Goal: Task Accomplishment & Management: Use online tool/utility

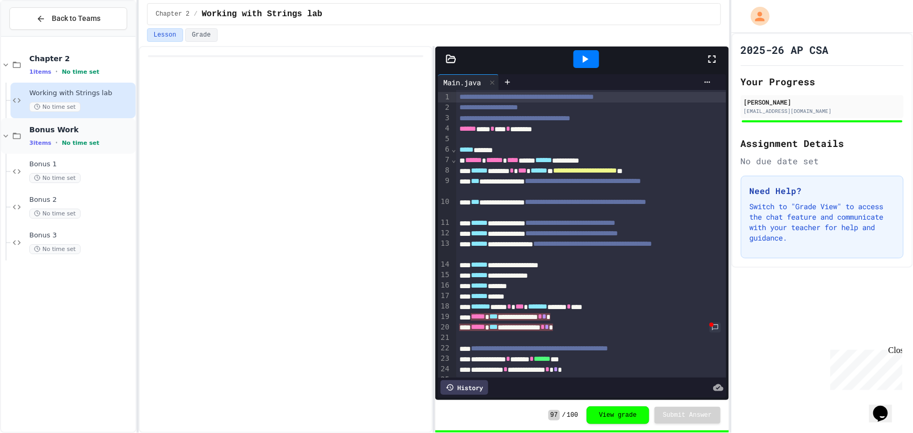
click at [72, 131] on span "Bonus Work" at bounding box center [81, 129] width 104 height 9
click at [99, 130] on span "Bonus Work" at bounding box center [81, 129] width 104 height 9
click at [85, 245] on div "No time set" at bounding box center [81, 249] width 104 height 10
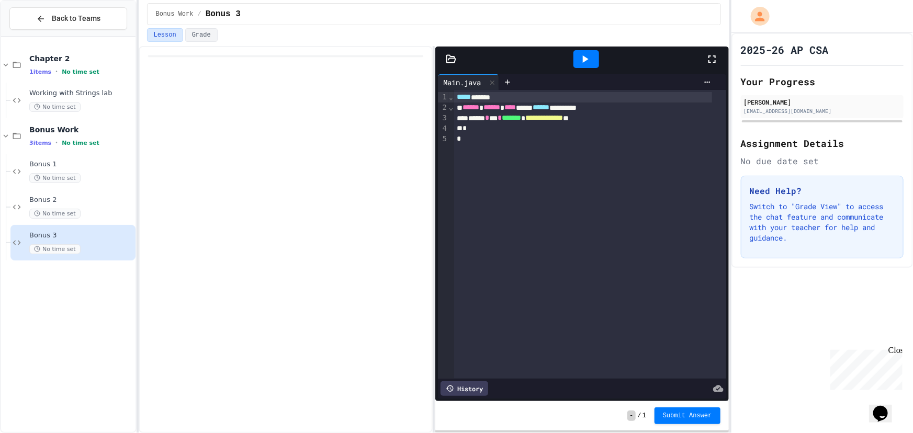
click at [710, 53] on icon at bounding box center [712, 59] width 13 height 13
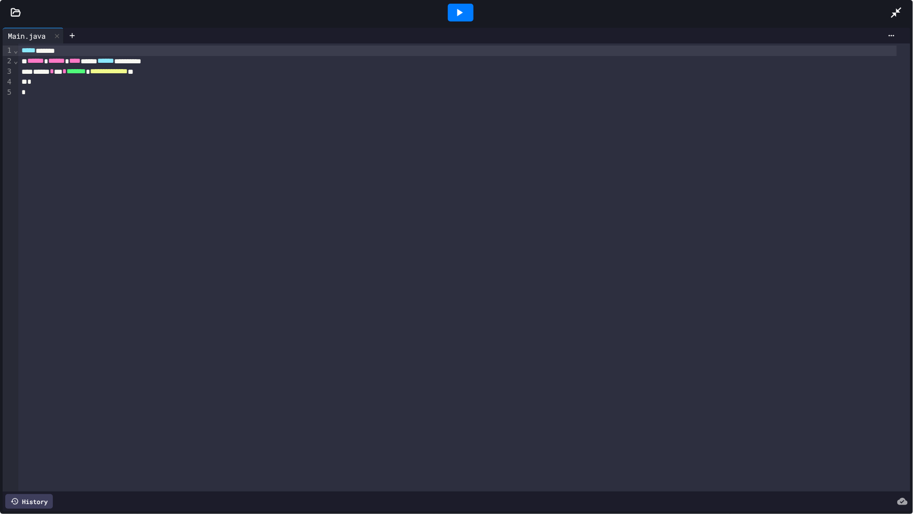
click at [13, 13] on icon at bounding box center [16, 11] width 9 height 7
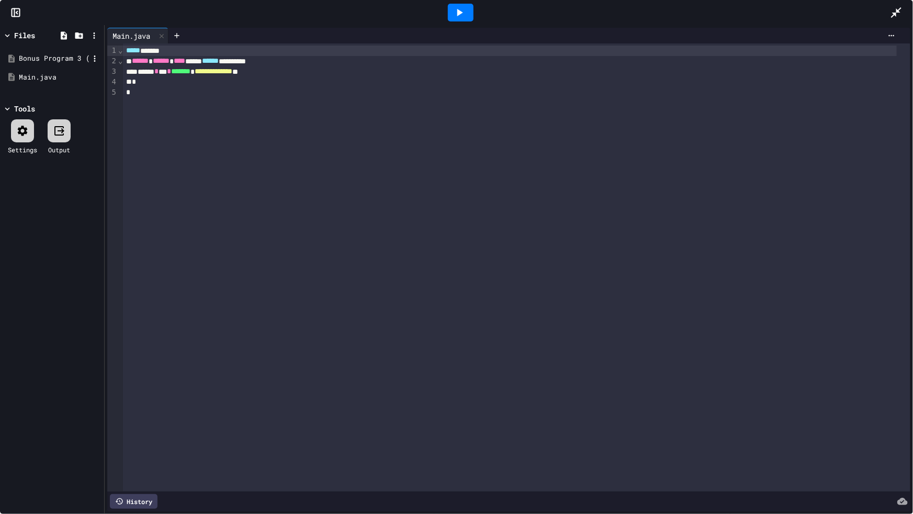
click at [62, 60] on div "Bonus Program 3 (String Manipulation).pdf" at bounding box center [54, 58] width 70 height 10
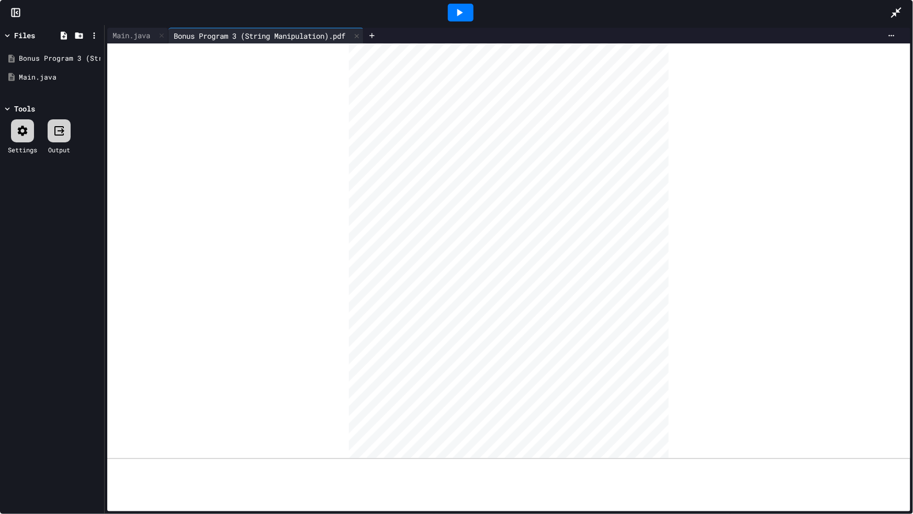
click at [900, 7] on icon at bounding box center [896, 12] width 13 height 13
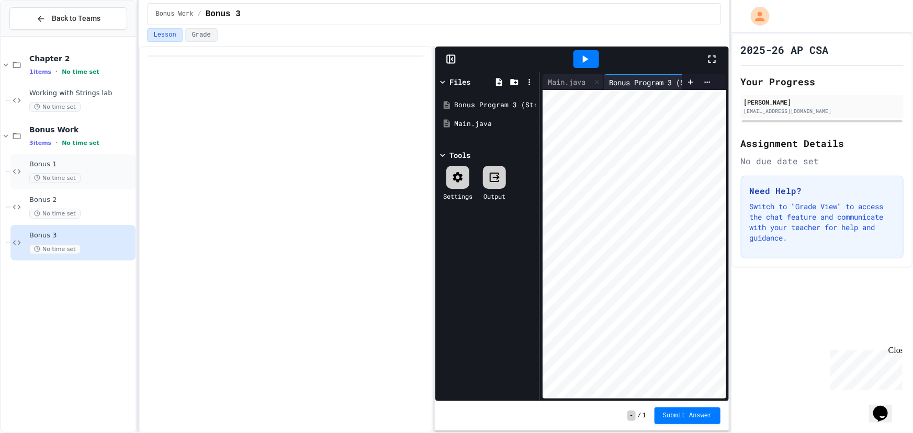
click at [95, 168] on span "Bonus 1" at bounding box center [81, 164] width 104 height 9
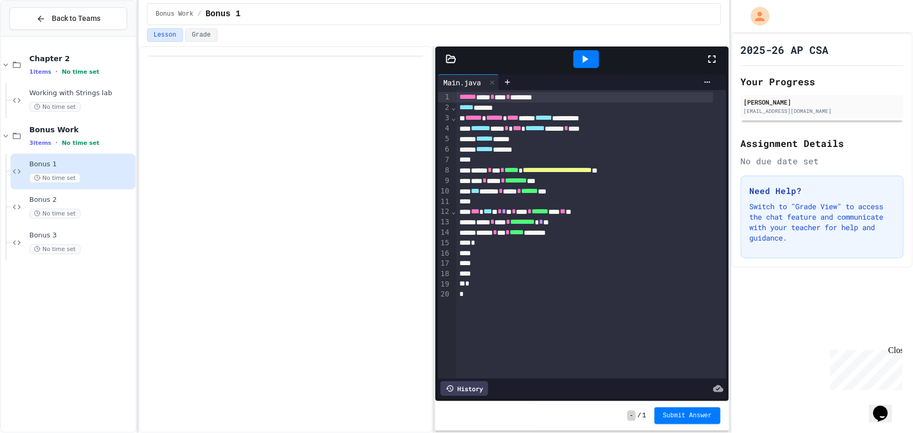
click at [707, 59] on icon at bounding box center [712, 59] width 13 height 13
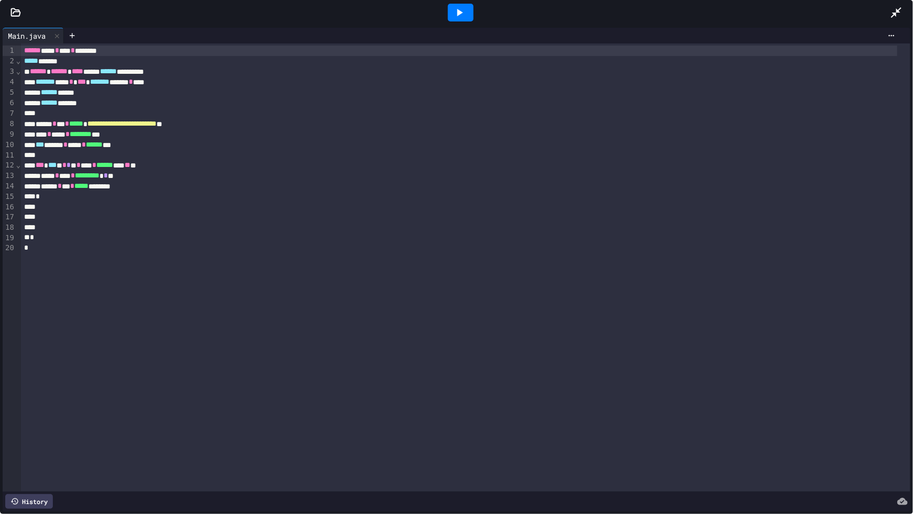
click at [467, 12] on div at bounding box center [461, 13] width 26 height 18
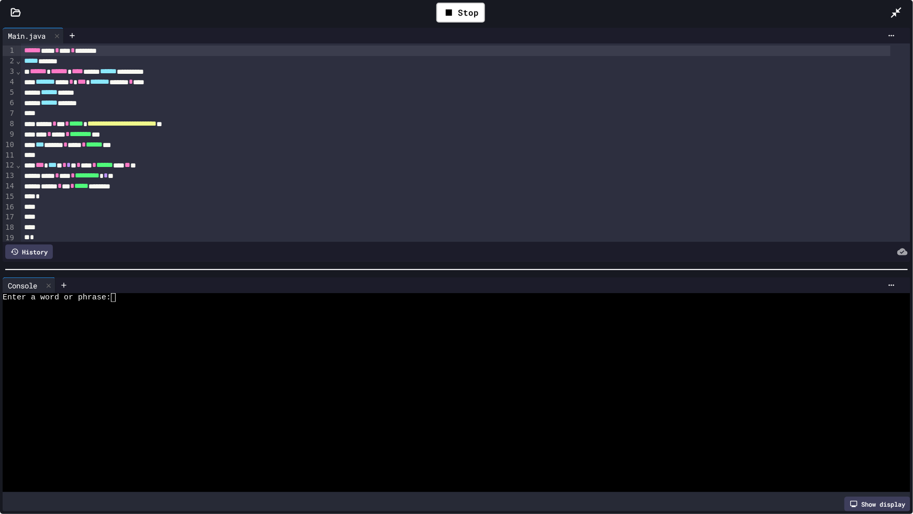
click at [330, 320] on div at bounding box center [448, 324] width 890 height 9
click at [157, 183] on div "****** * *** * ***** ********" at bounding box center [455, 186] width 869 height 10
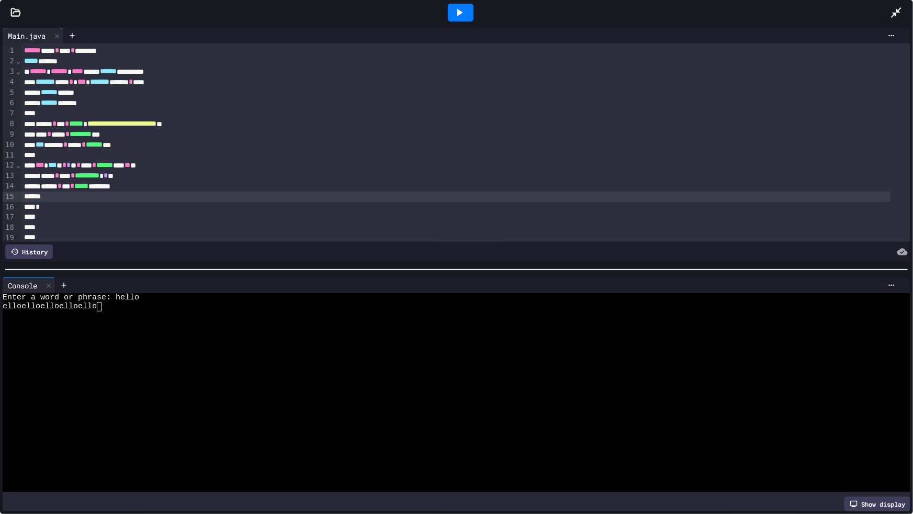
click at [156, 191] on div at bounding box center [455, 196] width 869 height 10
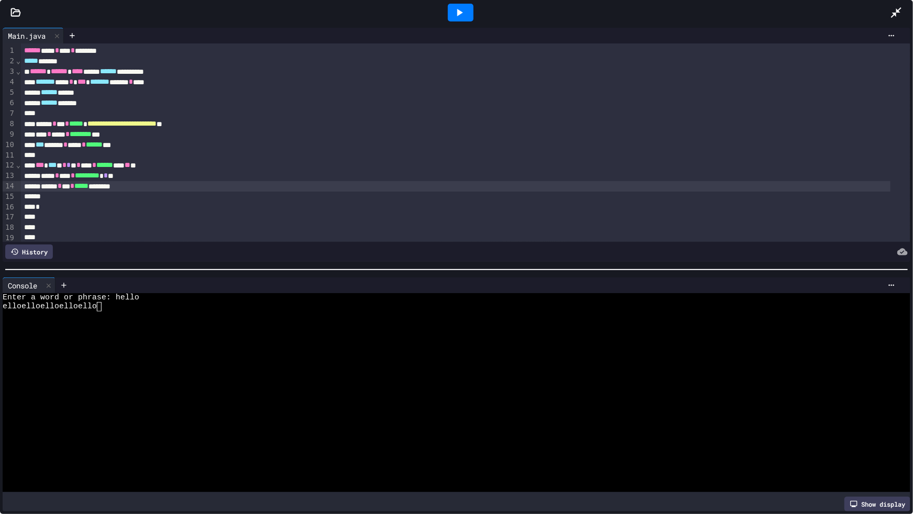
click at [162, 186] on div "****** * *** * ***** ********" at bounding box center [455, 186] width 869 height 10
click at [161, 186] on div "****** * *** * ***** ********" at bounding box center [455, 186] width 869 height 10
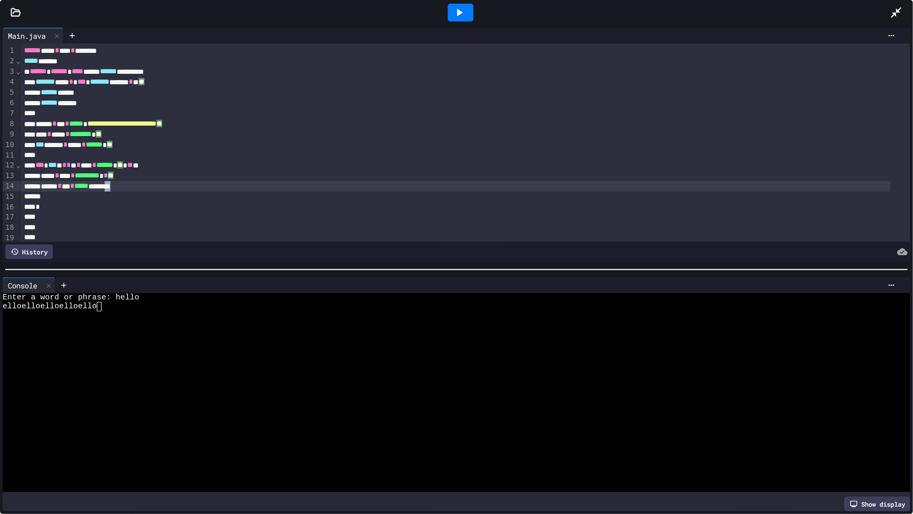
click at [160, 186] on div "****** * *** * ***** ********" at bounding box center [455, 186] width 869 height 10
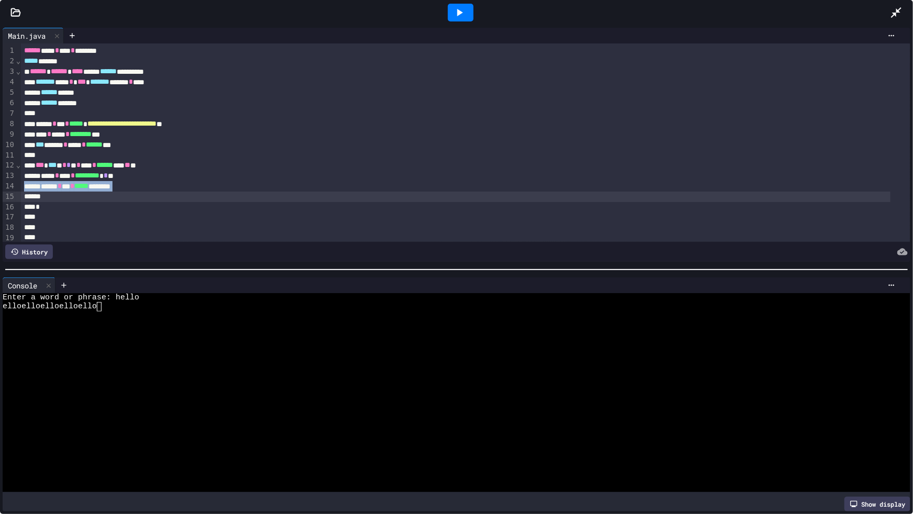
click at [160, 186] on div "****** * *** * ***** ********" at bounding box center [455, 186] width 869 height 10
click at [896, 16] on icon at bounding box center [896, 12] width 13 height 13
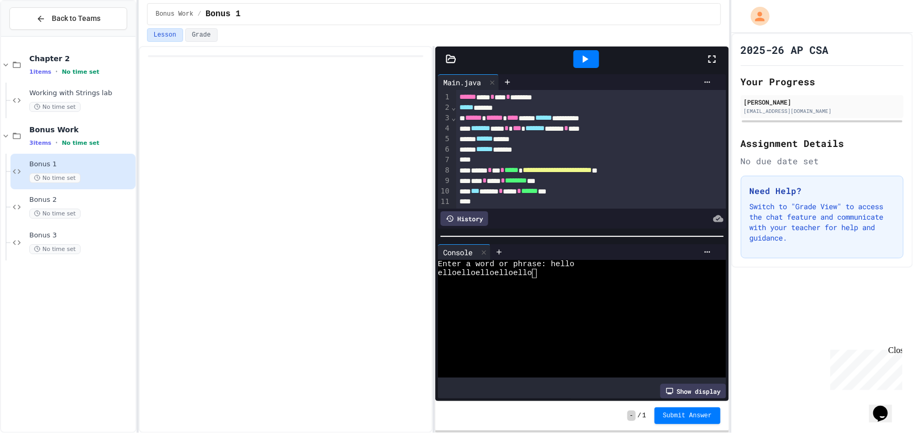
click at [706, 62] on icon at bounding box center [712, 59] width 13 height 13
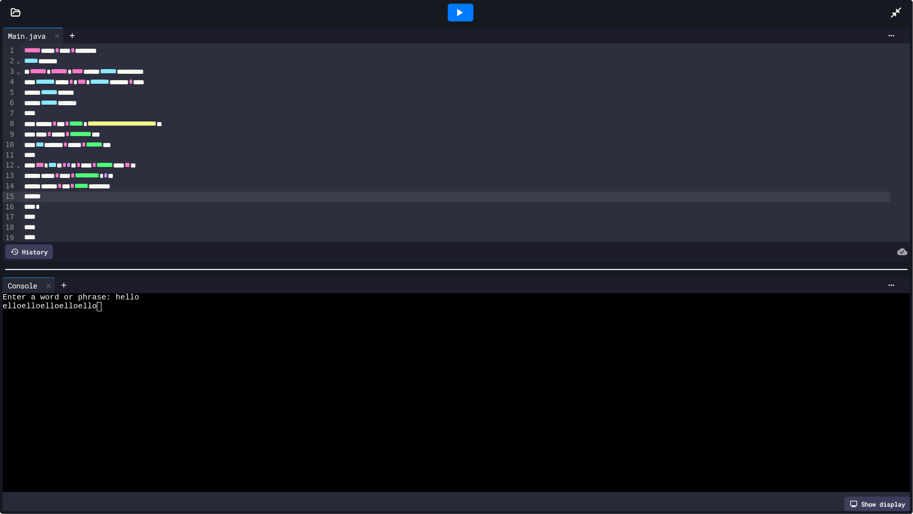
click at [136, 302] on div "elloelloelloelloello" at bounding box center [448, 306] width 890 height 9
click at [453, 6] on icon at bounding box center [459, 12] width 13 height 13
click at [114, 304] on div at bounding box center [448, 306] width 890 height 9
click at [20, 8] on icon at bounding box center [15, 12] width 10 height 10
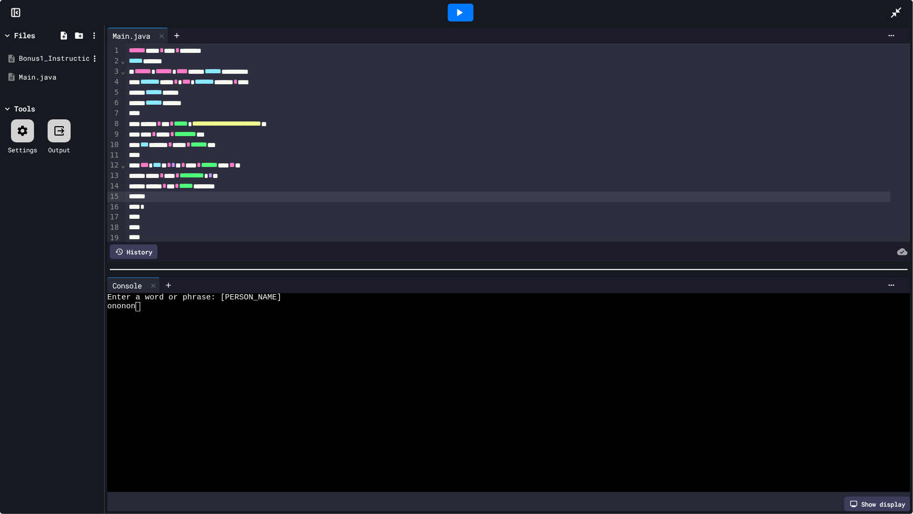
click at [50, 63] on div "Bonus1_Instructions.pdf" at bounding box center [52, 58] width 99 height 19
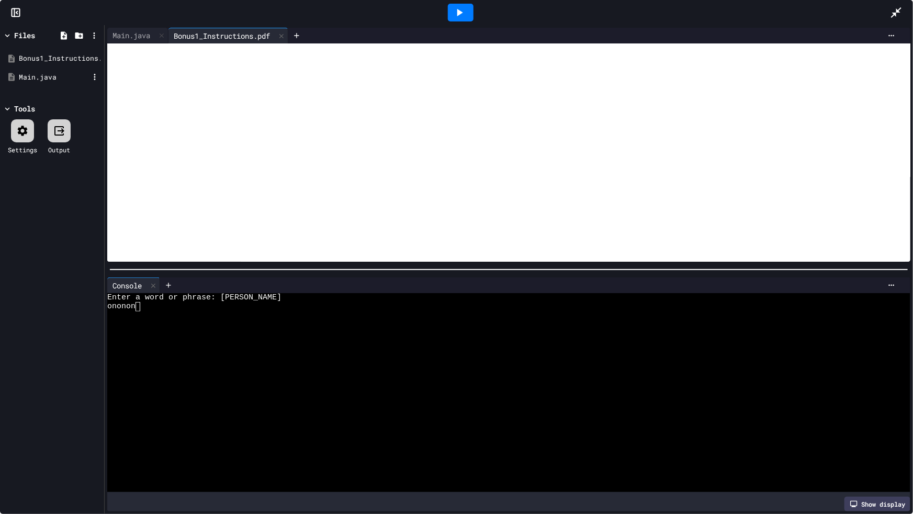
click at [57, 74] on div "Main.java" at bounding box center [54, 77] width 70 height 10
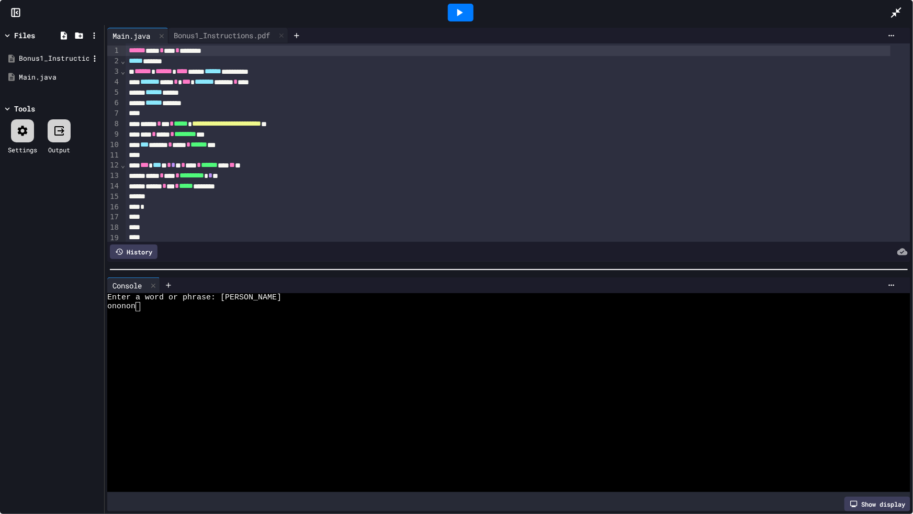
click at [56, 61] on div "Bonus1_Instructions.pdf" at bounding box center [54, 58] width 70 height 10
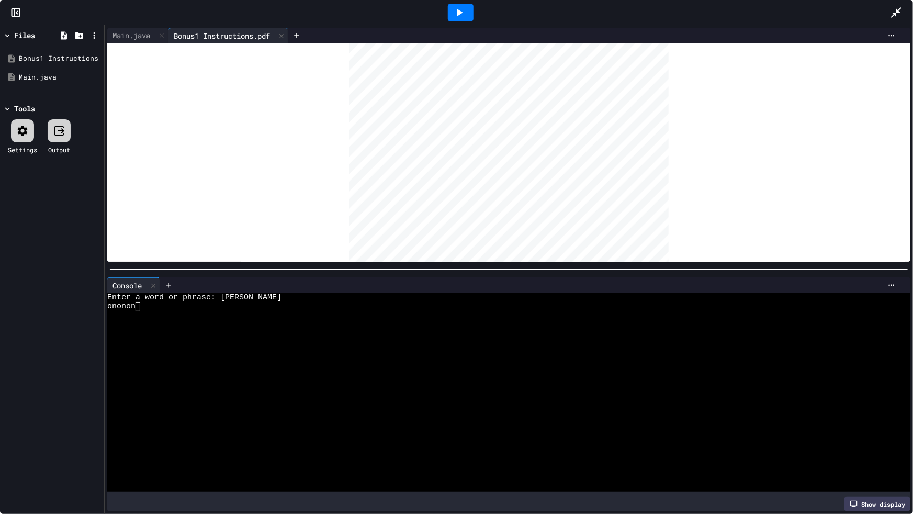
click at [894, 10] on icon at bounding box center [896, 12] width 13 height 13
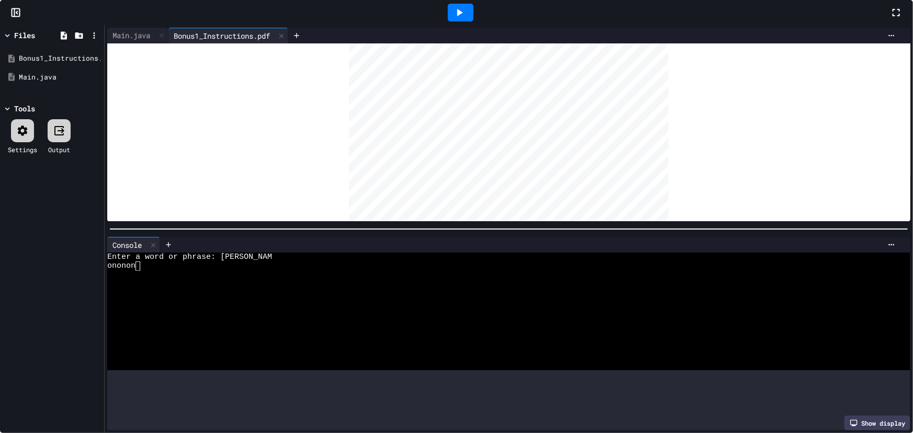
click at [890, 19] on icon at bounding box center [896, 12] width 13 height 13
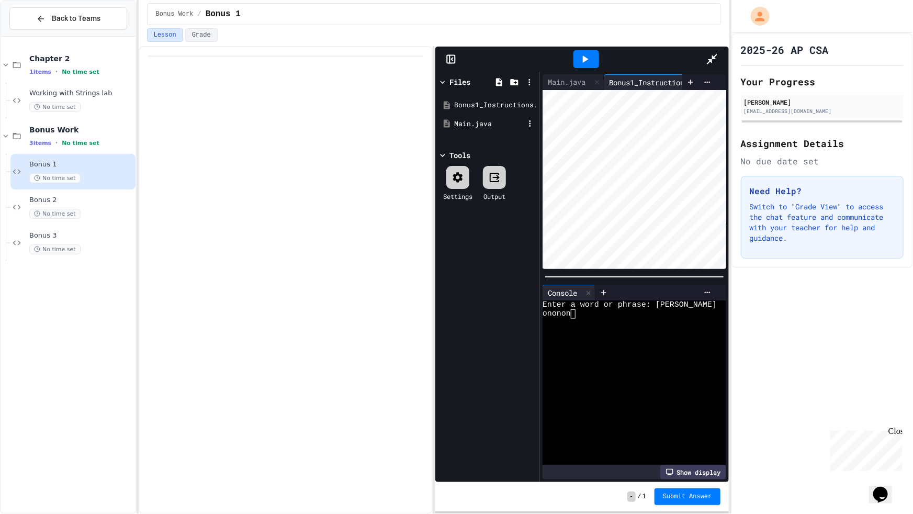
click at [454, 119] on div "Main.java" at bounding box center [489, 124] width 70 height 10
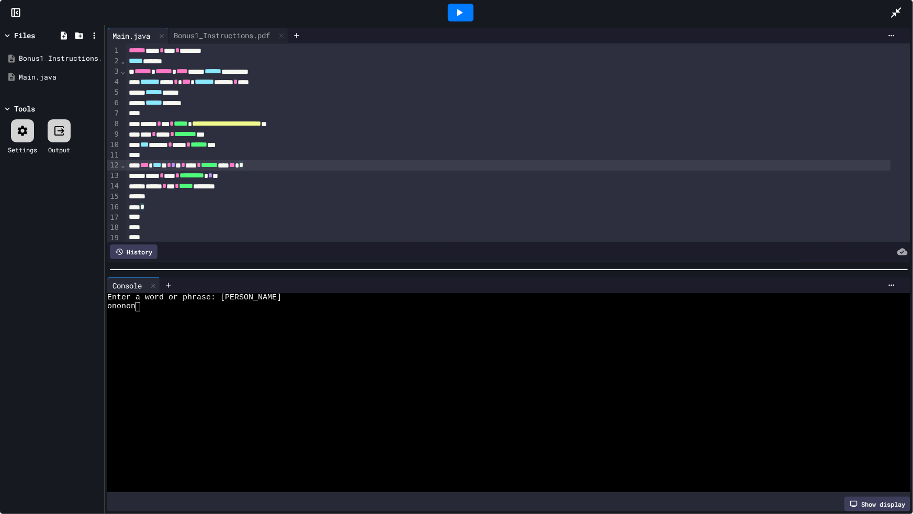
click at [292, 165] on div "*** * *** * * * ** * **** * ****** **** ** * *" at bounding box center [508, 165] width 764 height 10
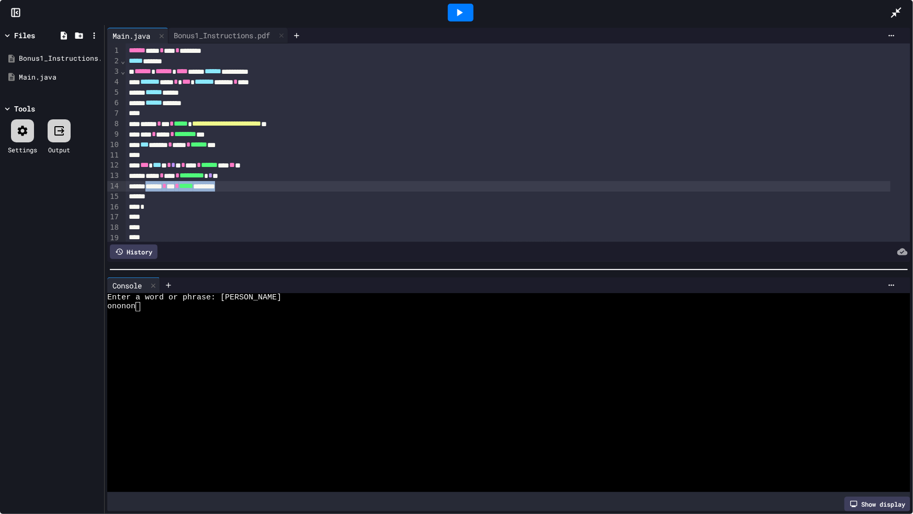
drag, startPoint x: 152, startPoint y: 187, endPoint x: 248, endPoint y: 188, distance: 96.3
click at [248, 188] on div "****** * *** * ***** ********" at bounding box center [508, 186] width 764 height 10
copy div "* *** * ***** ********"
click at [253, 160] on div "*** * *** * * * ** * **** * ****** **** ** **" at bounding box center [508, 165] width 764 height 10
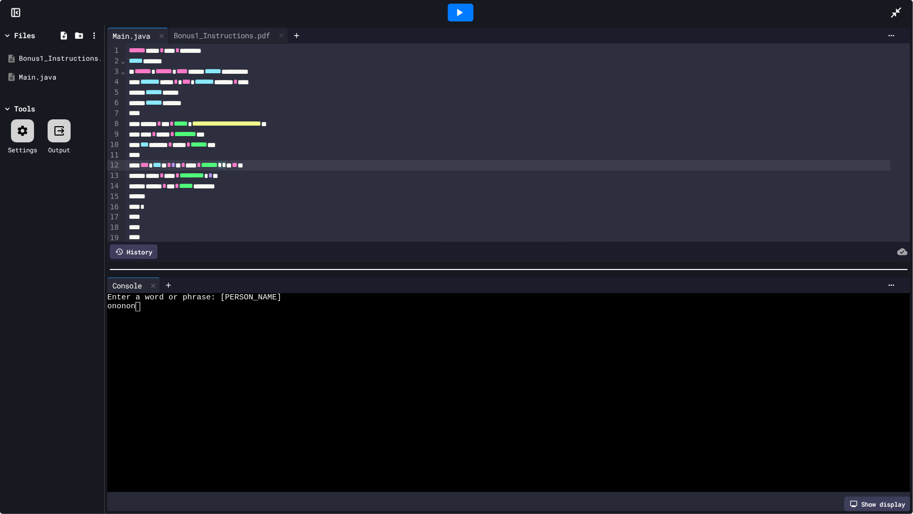
click at [246, 154] on div at bounding box center [508, 155] width 764 height 10
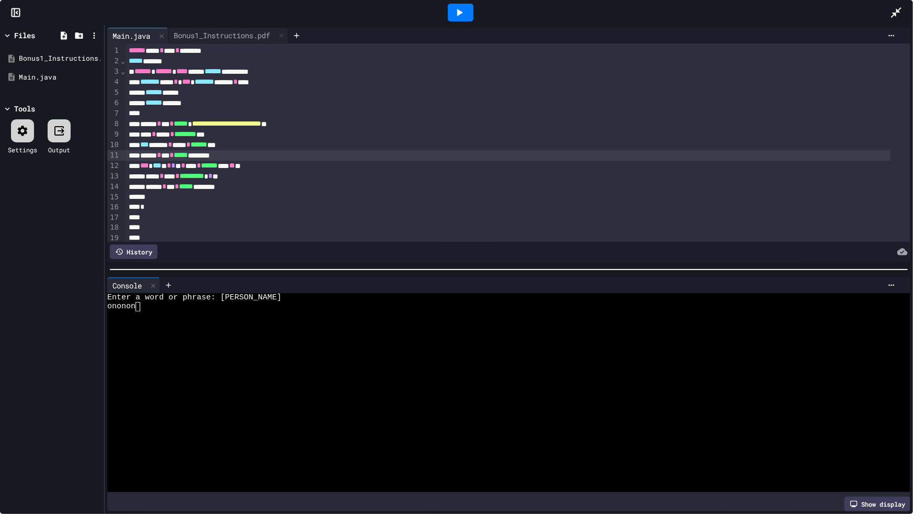
click at [230, 155] on div "****** * *** * ***** ********" at bounding box center [508, 155] width 764 height 10
click at [232, 156] on div "****** * *** * ***** ********" at bounding box center [508, 155] width 764 height 10
click at [449, 15] on div at bounding box center [461, 13] width 26 height 18
click at [288, 167] on div "*** * *** * * * ** * **** * ****** **** ** **" at bounding box center [508, 166] width 764 height 10
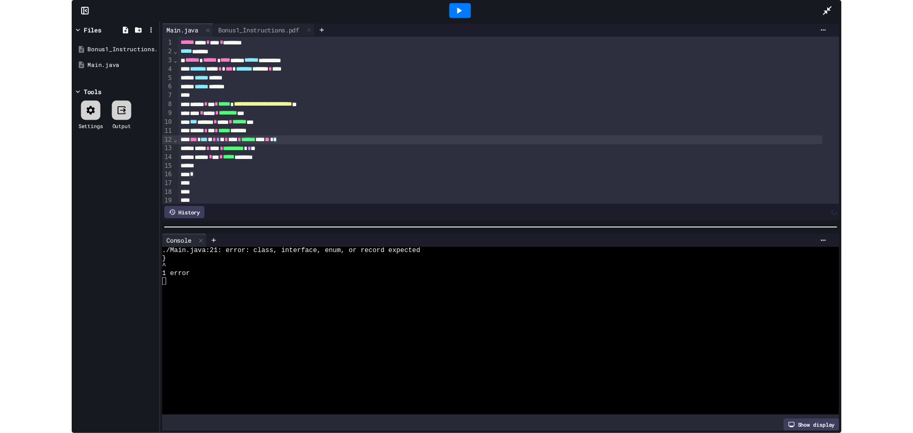
scroll to position [35, 0]
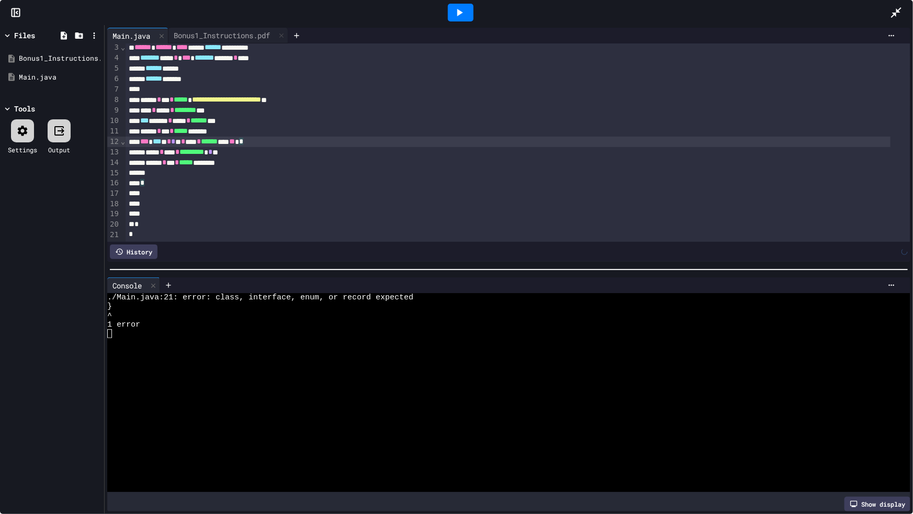
click at [458, 10] on icon at bounding box center [460, 12] width 6 height 7
click at [276, 293] on div "Enter a word or phrase:" at bounding box center [500, 297] width 786 height 9
drag, startPoint x: 121, startPoint y: 303, endPoint x: 151, endPoint y: 305, distance: 30.4
click at [218, 138] on span "******" at bounding box center [209, 141] width 17 height 7
click at [226, 138] on span "*" at bounding box center [224, 141] width 4 height 7
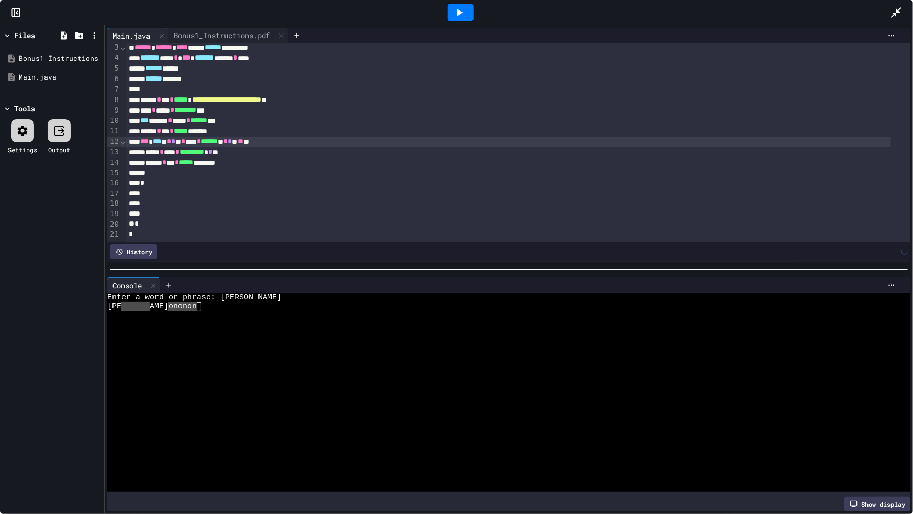
click at [475, 11] on div at bounding box center [461, 12] width 36 height 28
click at [473, 12] on div at bounding box center [461, 12] width 36 height 28
click at [462, 15] on icon at bounding box center [459, 12] width 13 height 13
click at [262, 330] on div at bounding box center [500, 333] width 786 height 9
click at [896, 6] on icon at bounding box center [896, 12] width 13 height 13
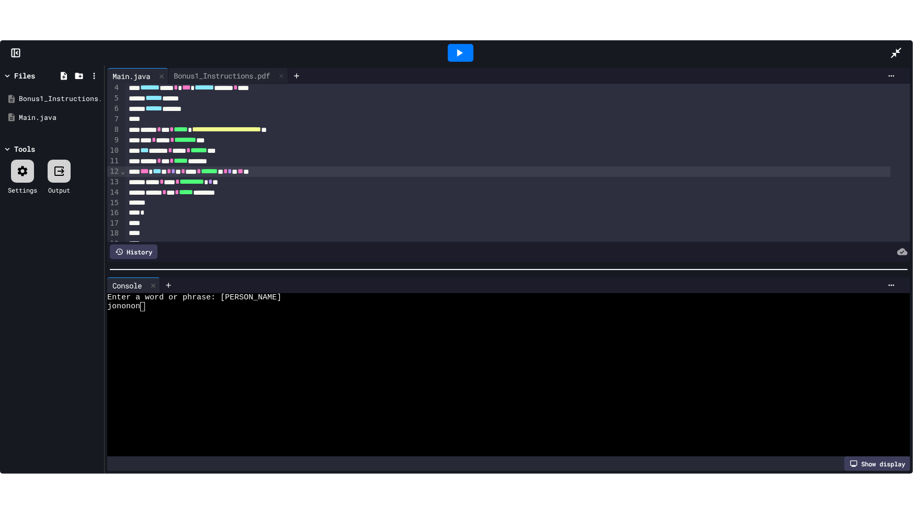
scroll to position [76, 0]
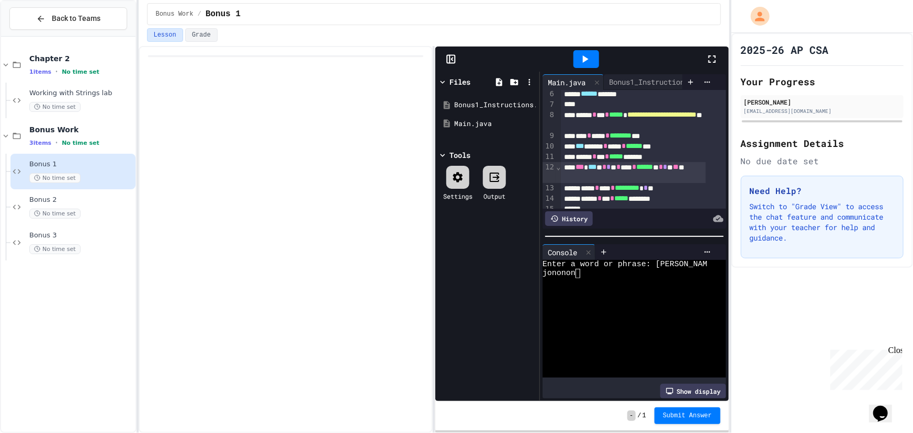
drag, startPoint x: 707, startPoint y: 60, endPoint x: 708, endPoint y: 116, distance: 55.5
click at [707, 60] on icon at bounding box center [712, 59] width 13 height 13
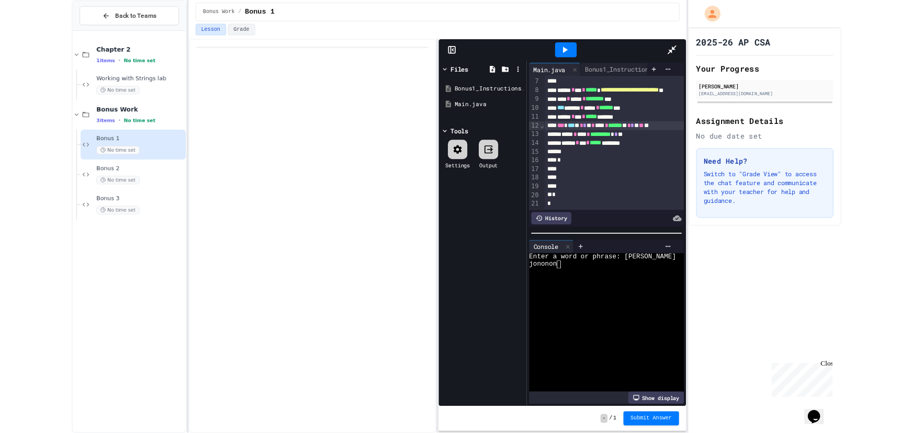
scroll to position [35, 0]
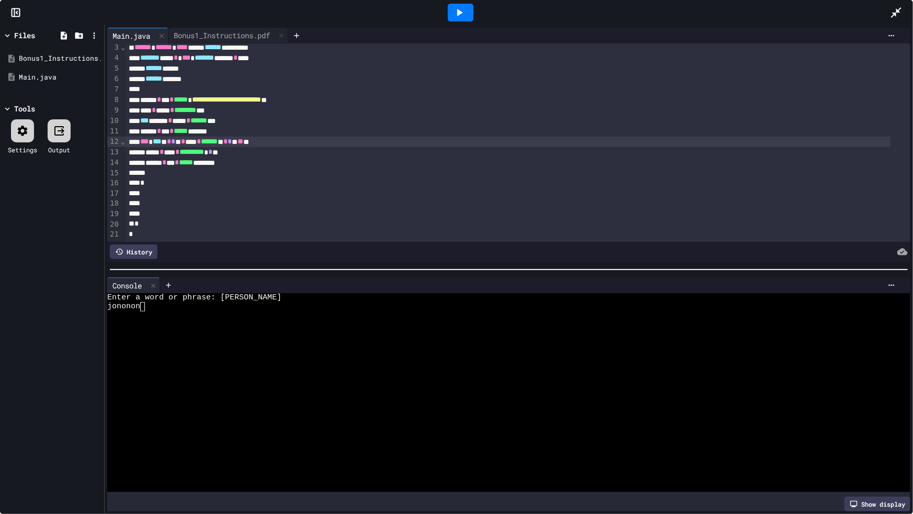
click at [244, 147] on div "***** * **** * ********* * * **" at bounding box center [508, 152] width 764 height 10
click at [212, 148] on span "*" at bounding box center [210, 151] width 4 height 7
click at [211, 74] on div "****** ******" at bounding box center [508, 79] width 764 height 10
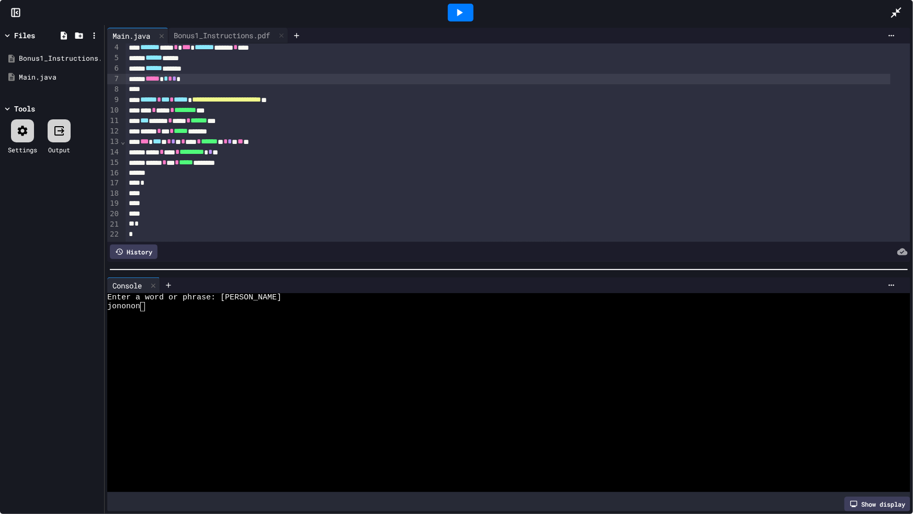
click at [469, 12] on div at bounding box center [461, 13] width 26 height 18
click at [893, 9] on icon at bounding box center [896, 12] width 13 height 13
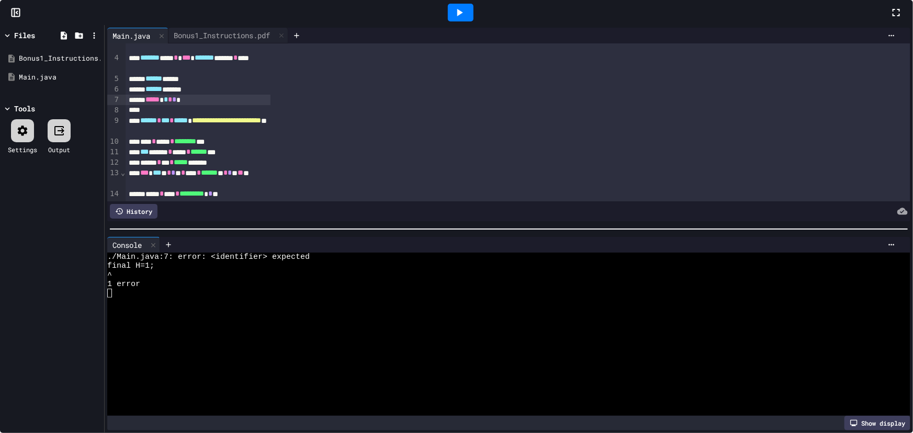
scroll to position [45, 0]
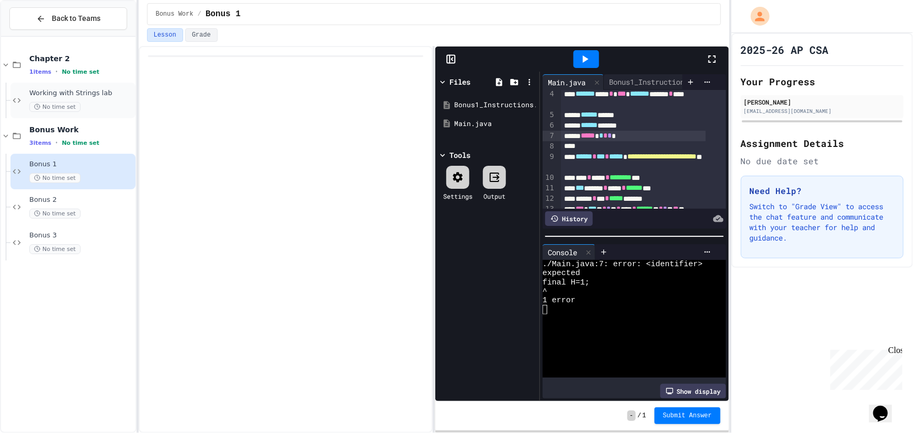
click at [66, 99] on div "Working with Strings lab No time set" at bounding box center [81, 100] width 104 height 23
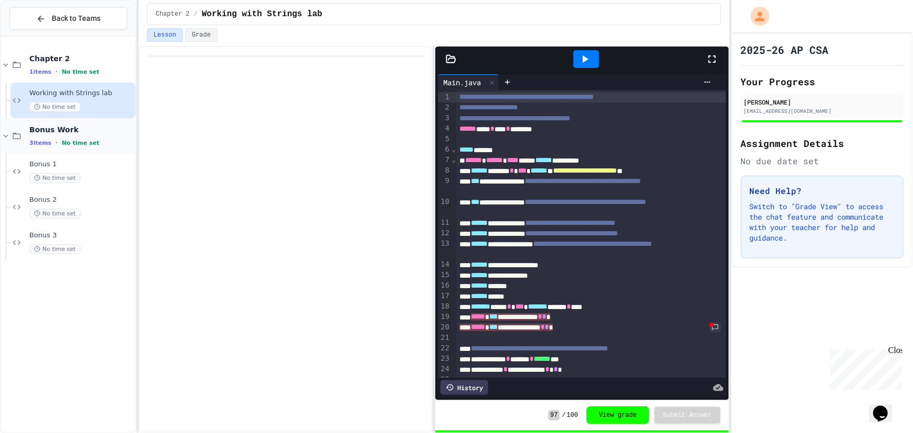
click at [69, 127] on span "Bonus Work" at bounding box center [81, 129] width 104 height 9
click at [87, 66] on div "Chapter 2 1 items • No time set" at bounding box center [81, 65] width 104 height 22
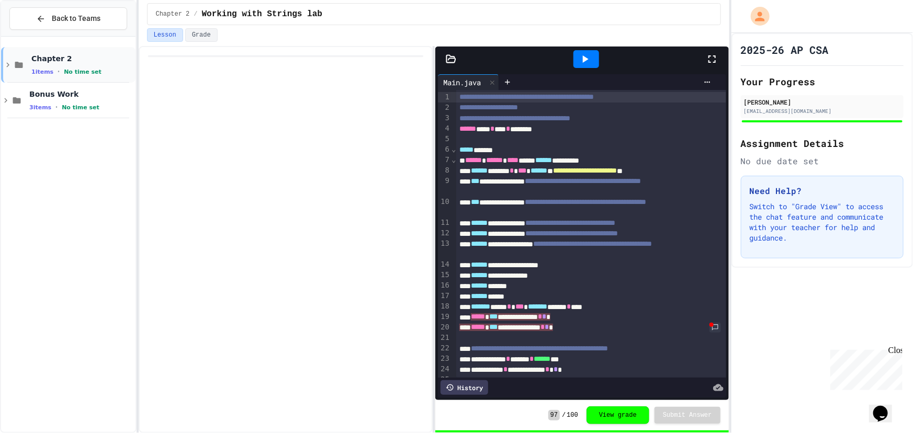
click at [93, 69] on div "1 items • No time set" at bounding box center [82, 71] width 102 height 8
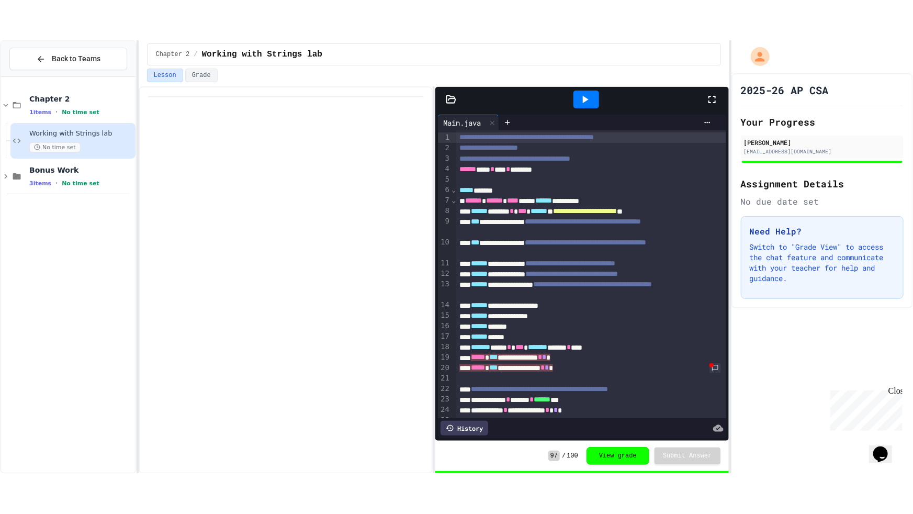
scroll to position [47, 0]
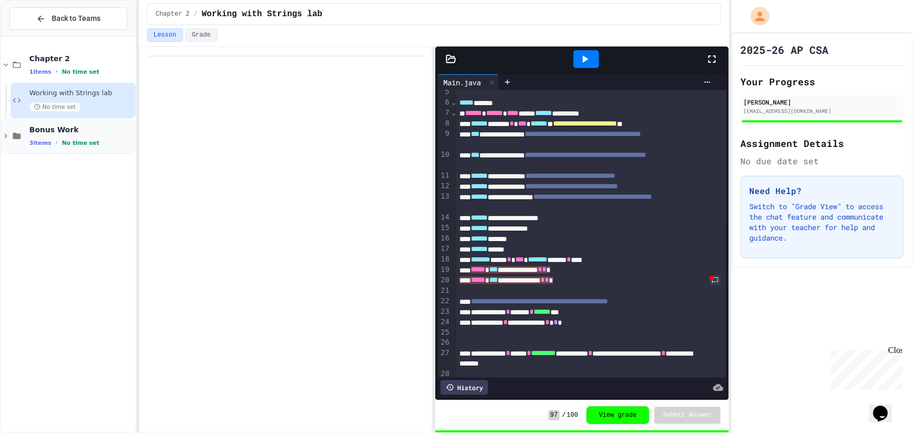
click at [69, 140] on span "No time set" at bounding box center [81, 143] width 38 height 7
click at [68, 175] on span "No time set" at bounding box center [54, 178] width 51 height 10
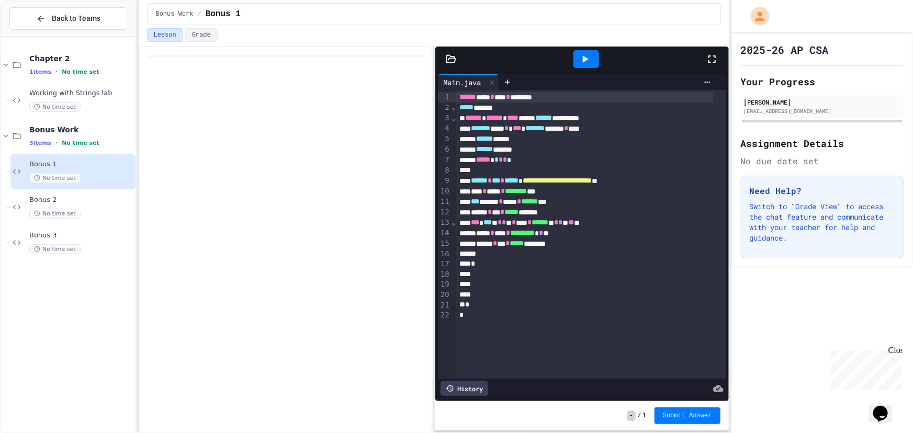
click at [711, 60] on icon at bounding box center [712, 59] width 13 height 13
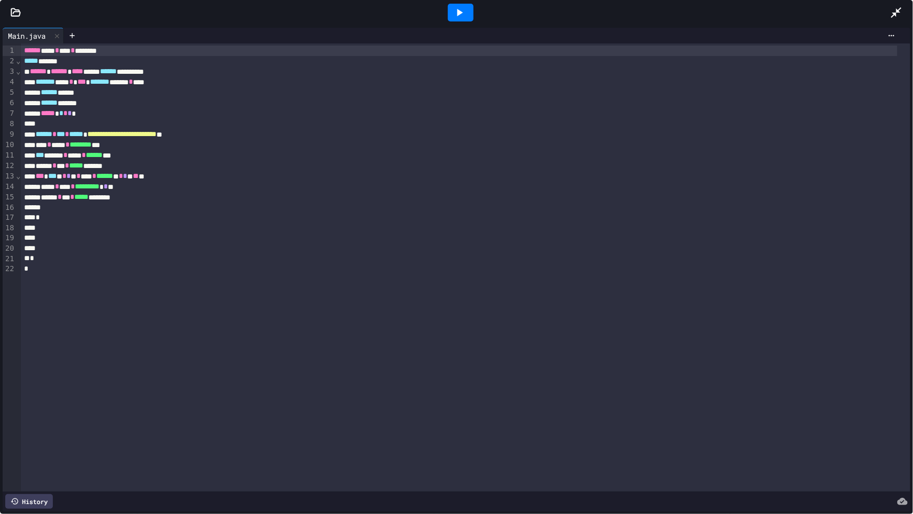
click at [63, 116] on span "*" at bounding box center [61, 112] width 4 height 7
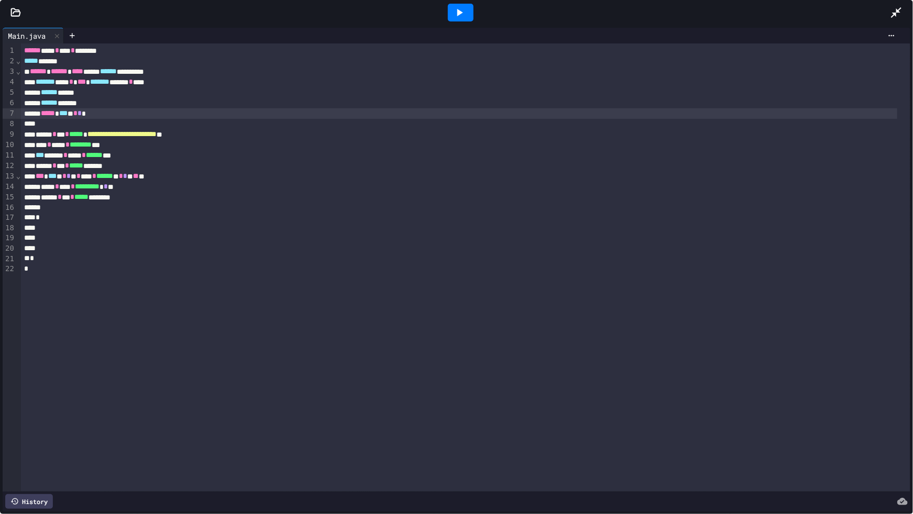
click at [464, 10] on icon at bounding box center [459, 12] width 13 height 13
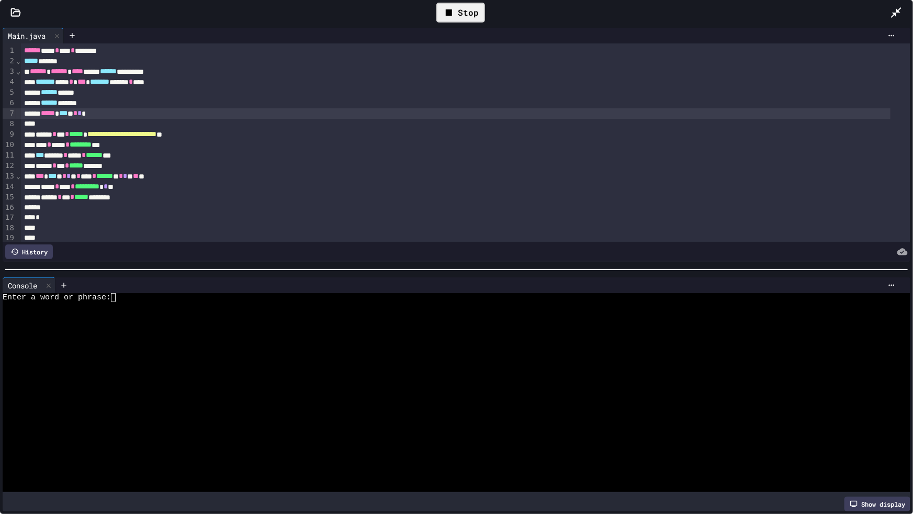
click at [136, 183] on div "***** * **** * ********* * * **" at bounding box center [455, 187] width 869 height 10
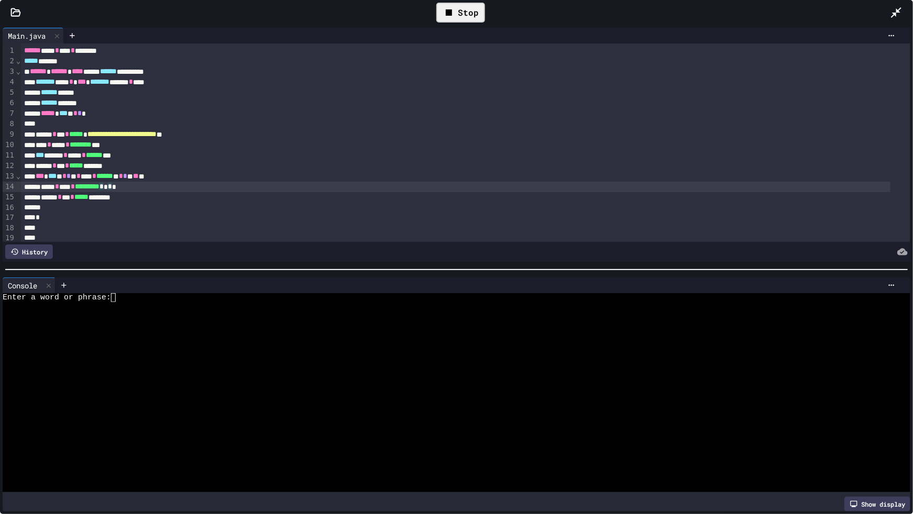
click at [158, 192] on div "****** * *** * ***** ********" at bounding box center [455, 197] width 869 height 10
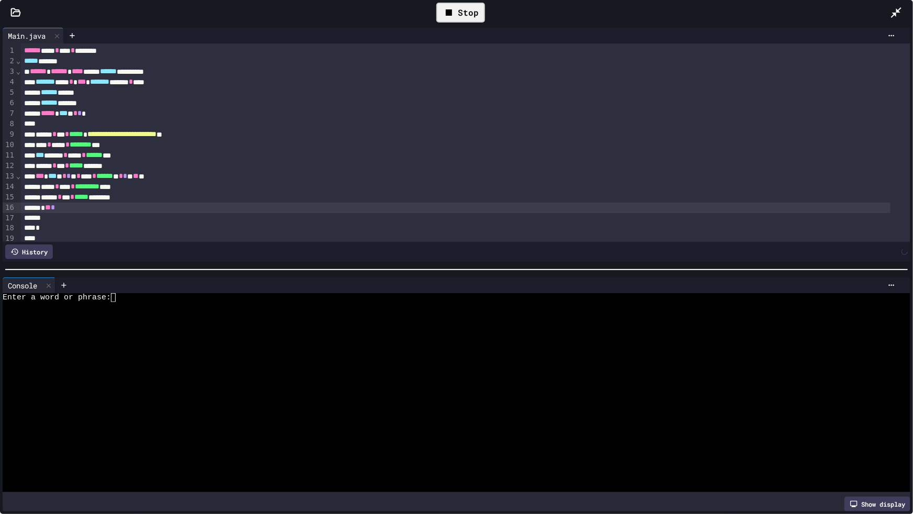
click at [466, 8] on div "Stop" at bounding box center [460, 13] width 49 height 20
click at [465, 9] on icon at bounding box center [459, 12] width 13 height 13
click at [74, 198] on span "*" at bounding box center [72, 196] width 4 height 7
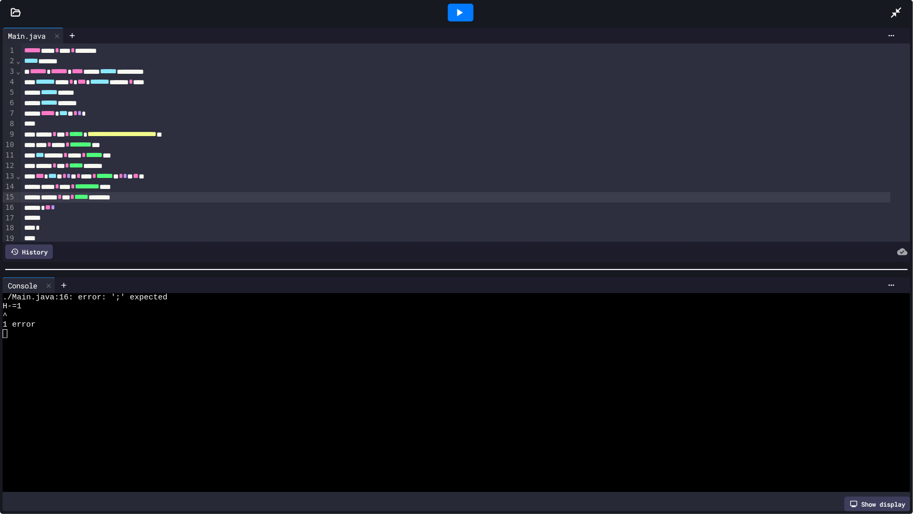
click at [85, 207] on div "* ** *" at bounding box center [455, 207] width 869 height 10
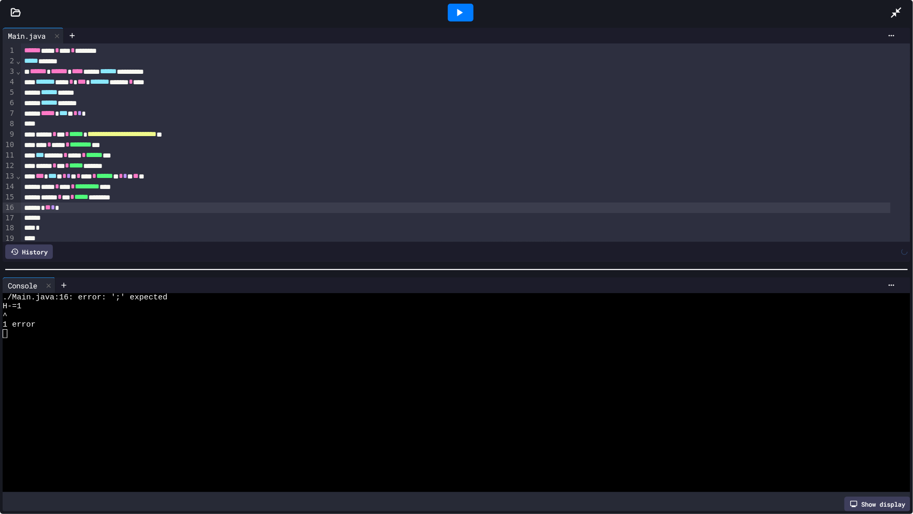
click at [476, 9] on div at bounding box center [461, 12] width 36 height 28
click at [457, 15] on icon at bounding box center [459, 12] width 13 height 13
click at [55, 206] on span "*" at bounding box center [53, 206] width 4 height 7
click at [64, 207] on div "* ** * *" at bounding box center [455, 207] width 869 height 10
click at [82, 115] on span "*" at bounding box center [79, 112] width 4 height 7
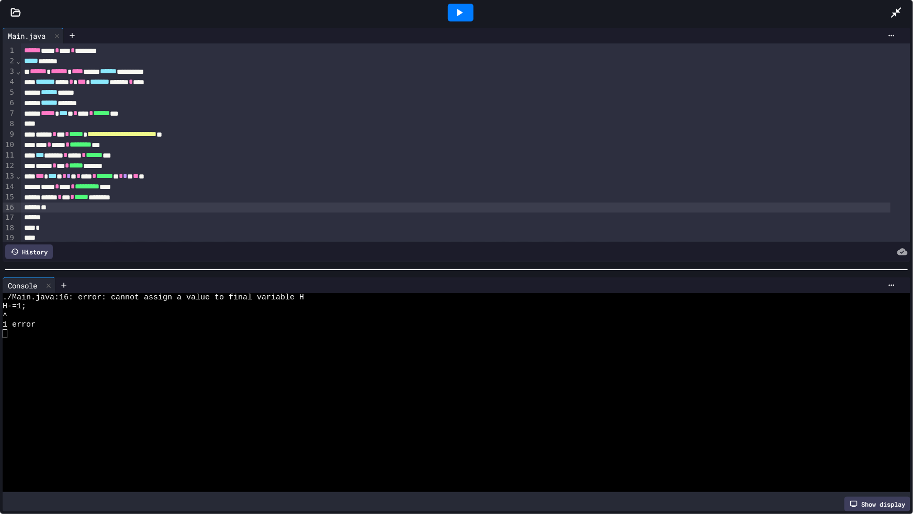
click at [69, 211] on div "**" at bounding box center [455, 207] width 869 height 10
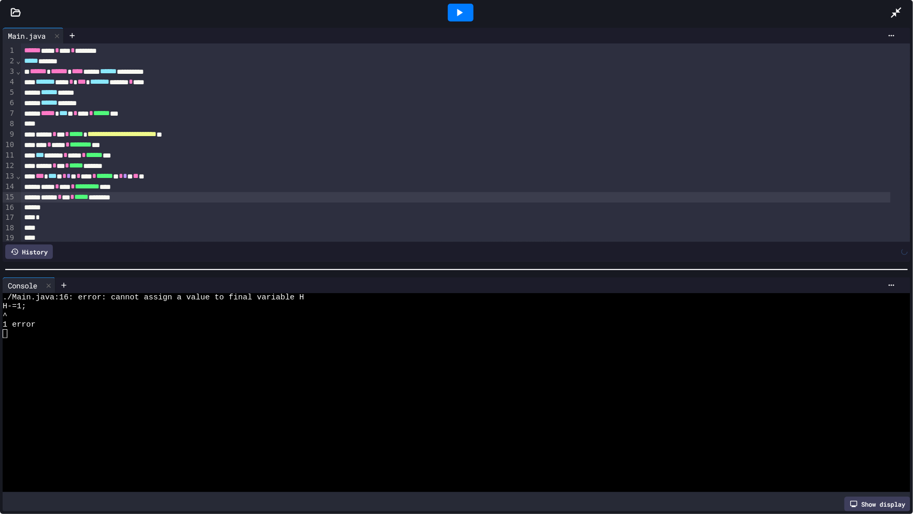
click at [438, 9] on div at bounding box center [460, 12] width 858 height 28
click at [461, 10] on icon at bounding box center [459, 12] width 13 height 13
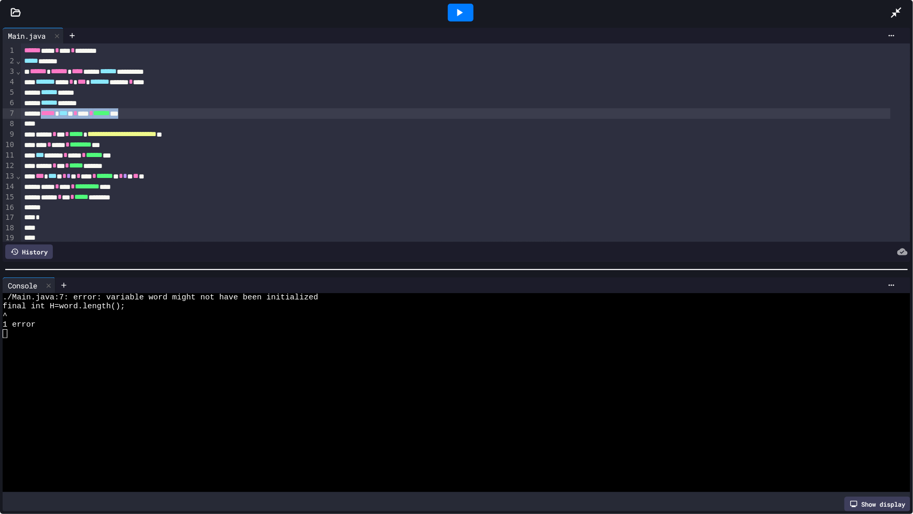
drag, startPoint x: 158, startPoint y: 113, endPoint x: 47, endPoint y: 110, distance: 111.5
click at [47, 110] on div "***** *** * * **** * ****** ***" at bounding box center [455, 113] width 869 height 10
copy div "***** *** * * **** * ****** ***"
click at [151, 151] on div "*** ****** * **** * ****** ***" at bounding box center [455, 155] width 869 height 10
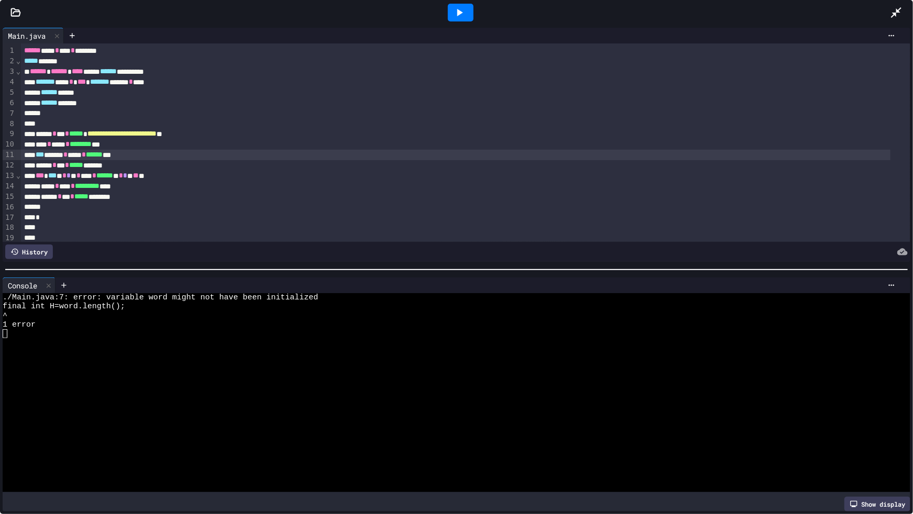
click at [149, 147] on div "**** * **** * ******** ***" at bounding box center [455, 144] width 869 height 10
click at [470, 10] on div at bounding box center [461, 13] width 26 height 18
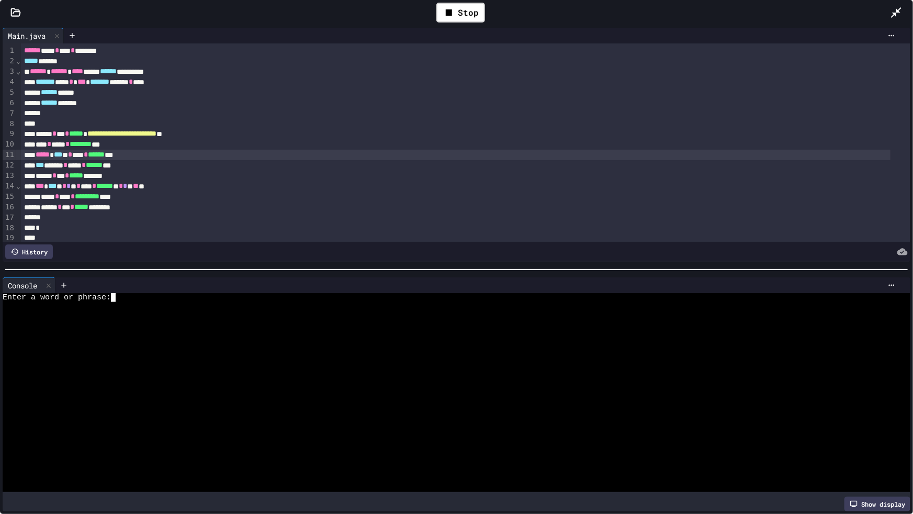
click at [151, 320] on div at bounding box center [448, 324] width 890 height 9
click at [139, 194] on div "***** * **** * ********* ****" at bounding box center [455, 196] width 869 height 10
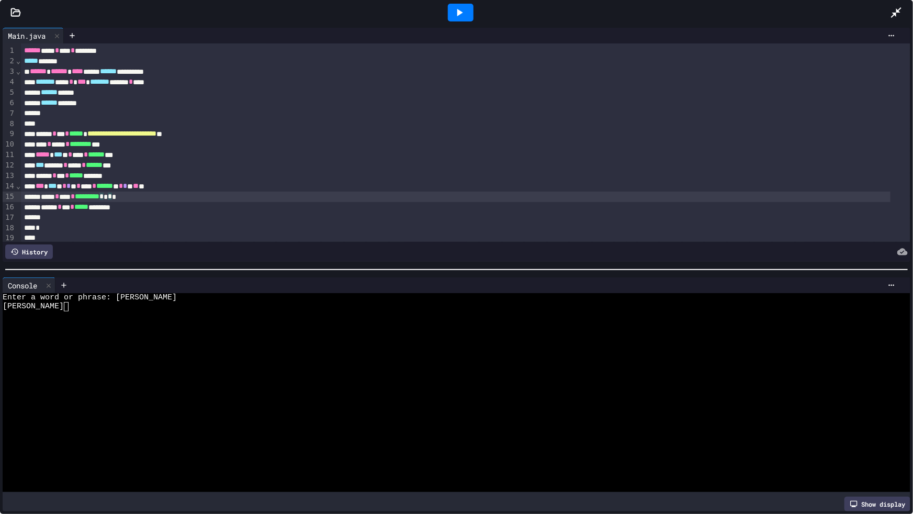
click at [135, 195] on div "***** * **** * ********* * * * *" at bounding box center [455, 196] width 869 height 10
click at [450, 12] on div at bounding box center [461, 13] width 26 height 18
click at [156, 315] on div at bounding box center [448, 315] width 890 height 9
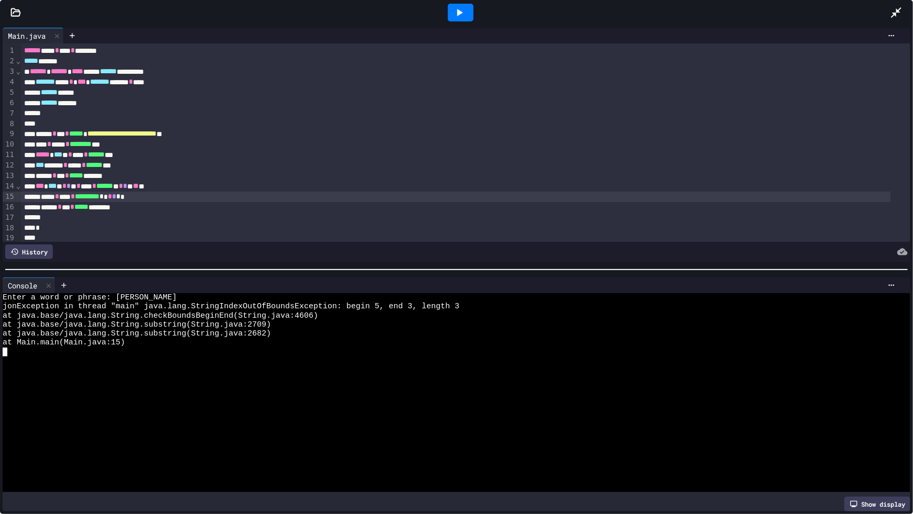
click at [116, 196] on span "*" at bounding box center [114, 195] width 4 height 7
click at [459, 5] on div at bounding box center [461, 13] width 26 height 18
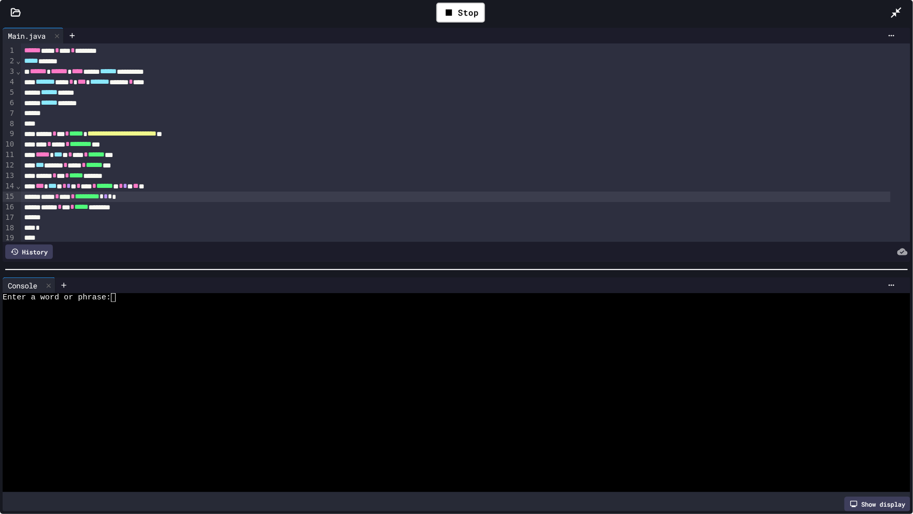
drag, startPoint x: 99, startPoint y: 287, endPoint x: 107, endPoint y: 290, distance: 8.3
click at [104, 289] on div "Console WWWWWWWWWWWWWWWWWWWWWWWWWWWWWWWW Enter a word or phrase: Show display" at bounding box center [457, 394] width 908 height 234
click at [121, 294] on div "Enter a word or phrase:" at bounding box center [448, 297] width 890 height 9
click at [108, 199] on span "*" at bounding box center [106, 195] width 4 height 7
click at [486, 14] on div at bounding box center [460, 12] width 858 height 28
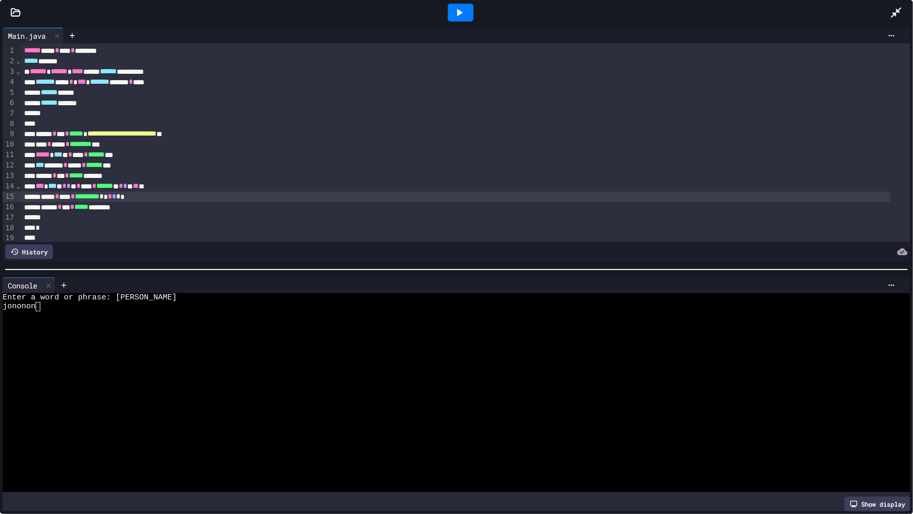
click at [459, 14] on icon at bounding box center [460, 12] width 6 height 7
click at [118, 311] on div at bounding box center [448, 315] width 890 height 9
click at [120, 196] on span "*" at bounding box center [118, 195] width 4 height 7
click at [461, 10] on icon at bounding box center [459, 12] width 13 height 13
click at [49, 314] on div at bounding box center [448, 315] width 890 height 9
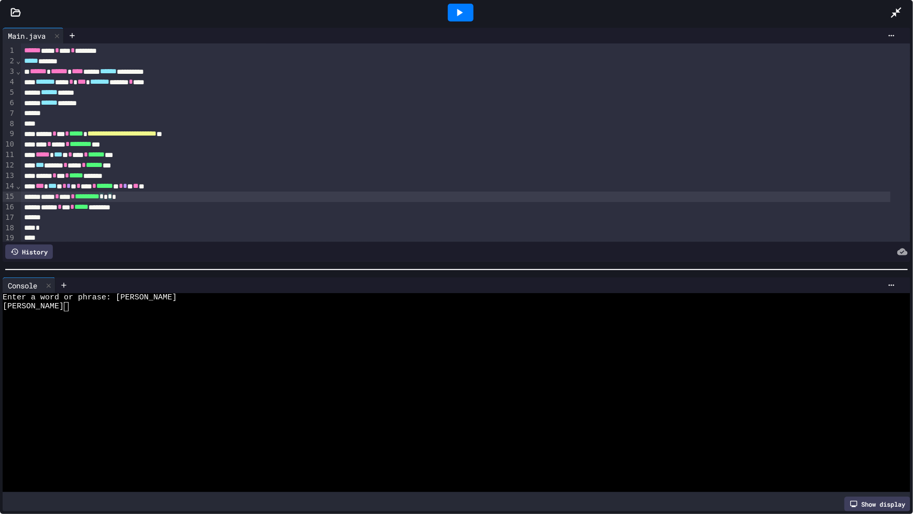
click at [112, 194] on span "*" at bounding box center [110, 195] width 4 height 7
click at [469, 16] on div at bounding box center [461, 13] width 26 height 18
click at [110, 347] on div at bounding box center [448, 351] width 890 height 9
click at [108, 198] on span "*" at bounding box center [106, 195] width 4 height 7
click at [903, 5] on div at bounding box center [901, 12] width 23 height 28
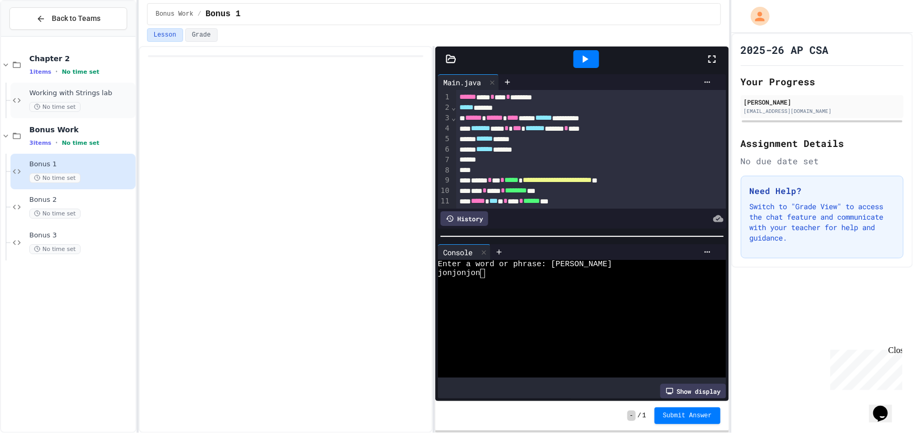
click at [85, 93] on span "Working with Strings lab" at bounding box center [81, 93] width 104 height 9
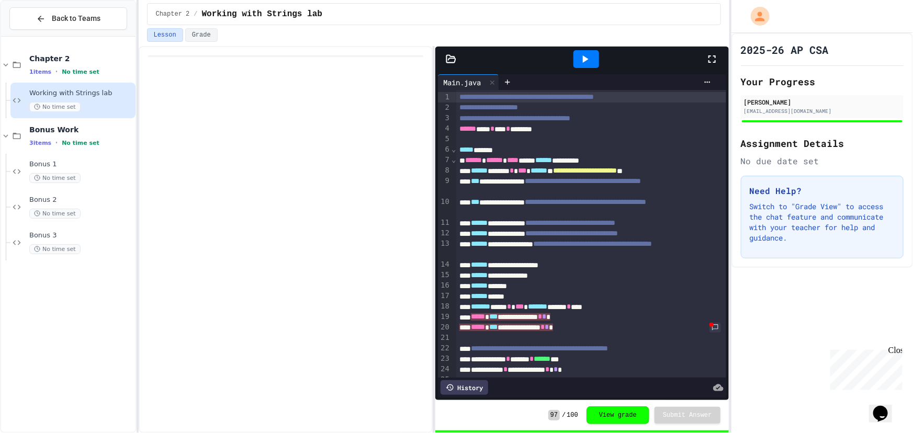
click at [721, 57] on div at bounding box center [717, 59] width 23 height 28
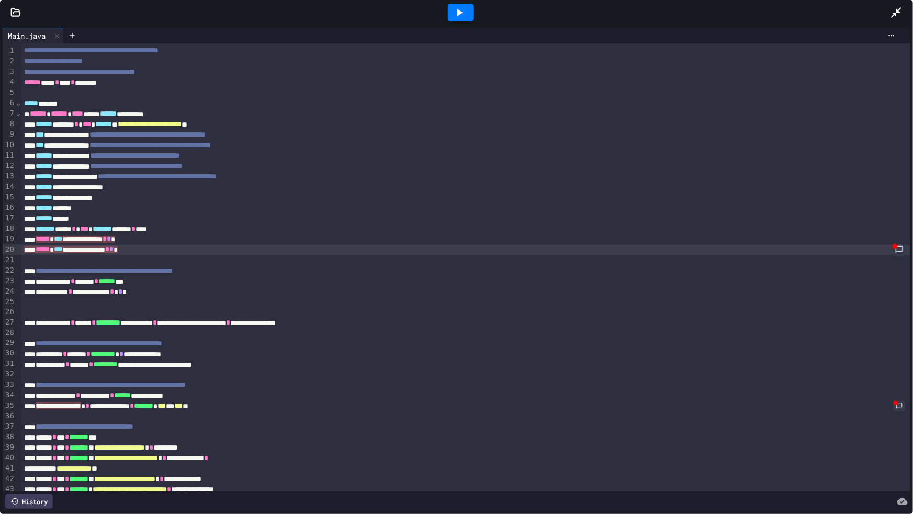
click at [892, 246] on link at bounding box center [899, 250] width 14 height 13
click at [875, 246] on div "**********" at bounding box center [465, 250] width 889 height 11
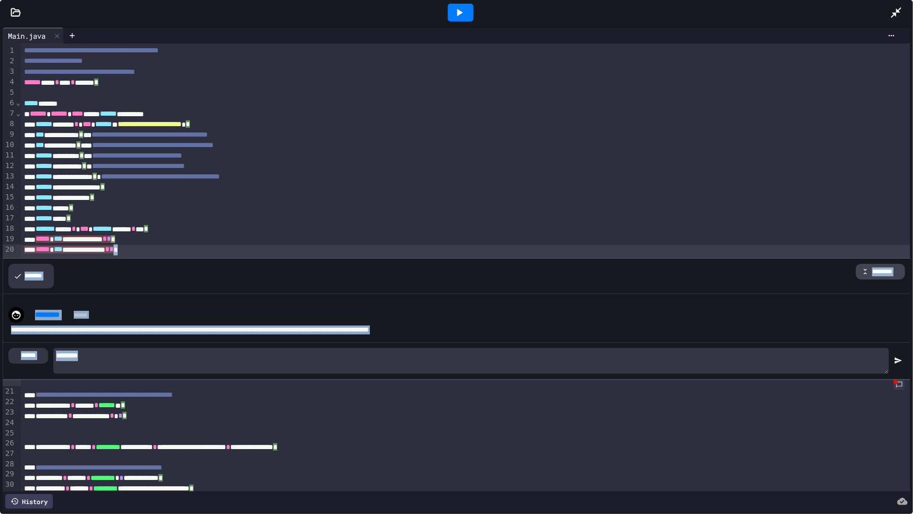
click at [856, 265] on div "********" at bounding box center [880, 272] width 49 height 16
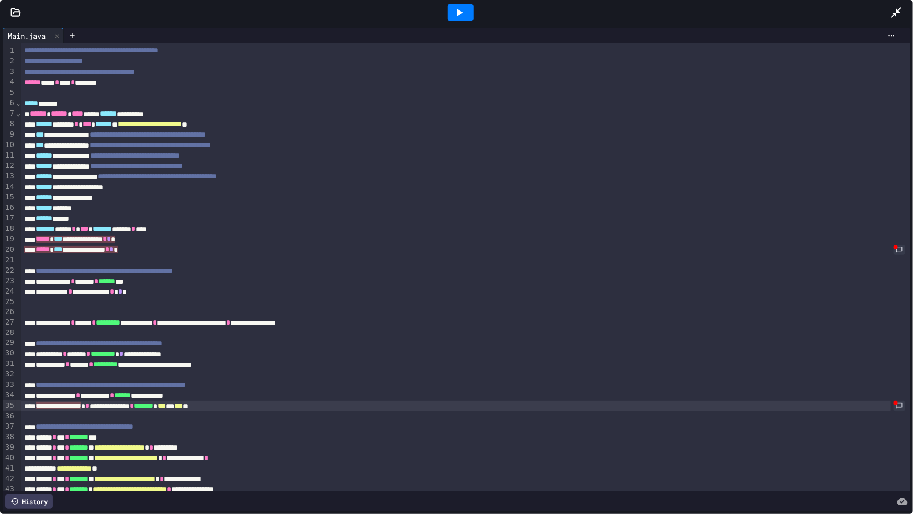
click at [874, 398] on div "**********" at bounding box center [455, 395] width 869 height 10
click at [892, 404] on link at bounding box center [899, 406] width 14 height 13
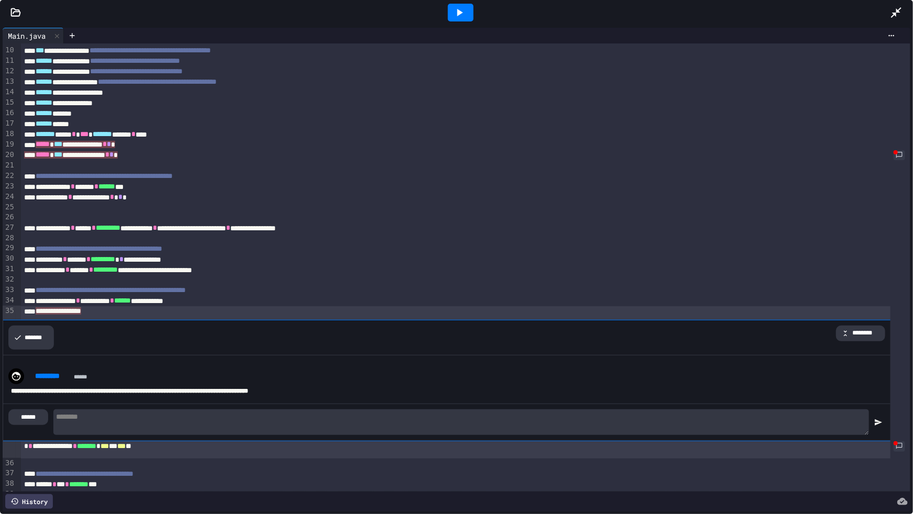
scroll to position [142, 0]
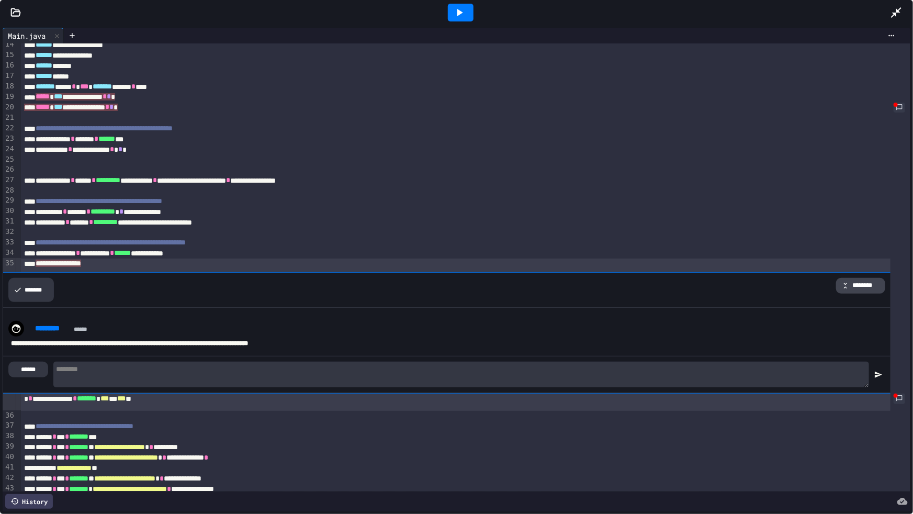
click at [848, 283] on div "********" at bounding box center [860, 286] width 49 height 16
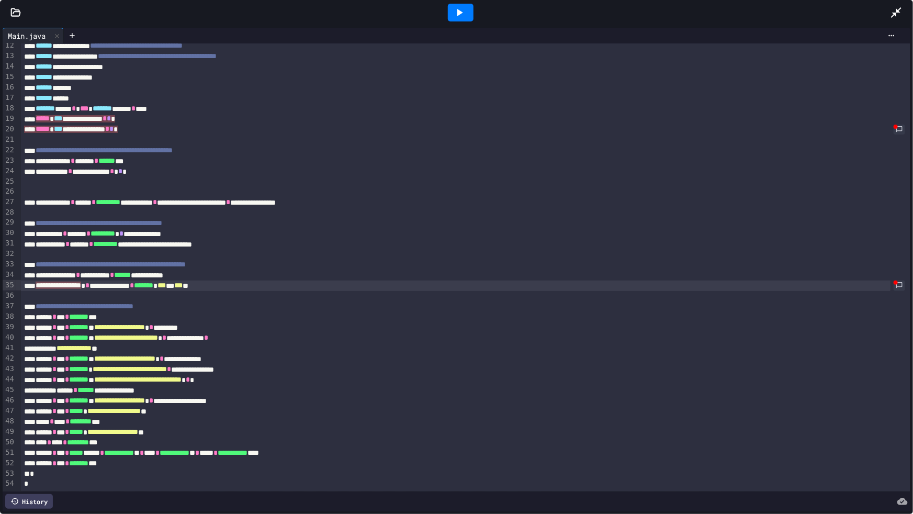
scroll to position [0, 0]
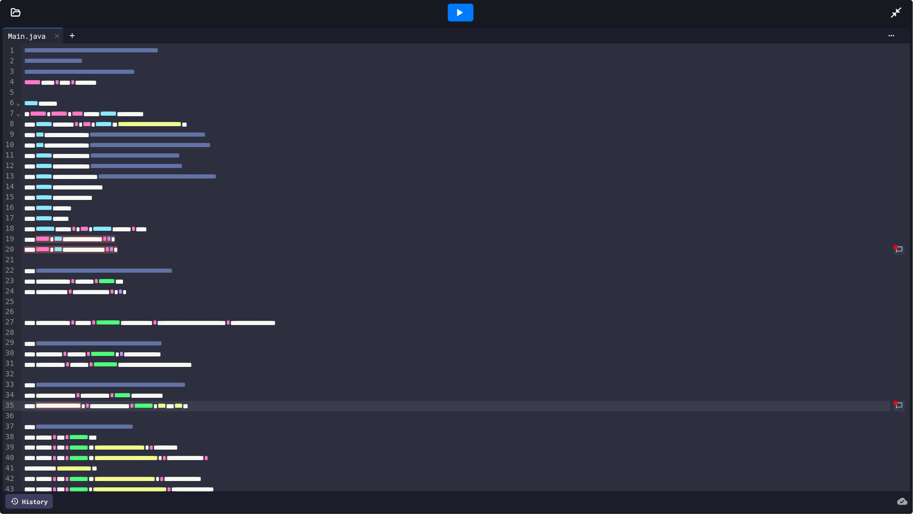
click at [912, 16] on div at bounding box center [901, 12] width 23 height 28
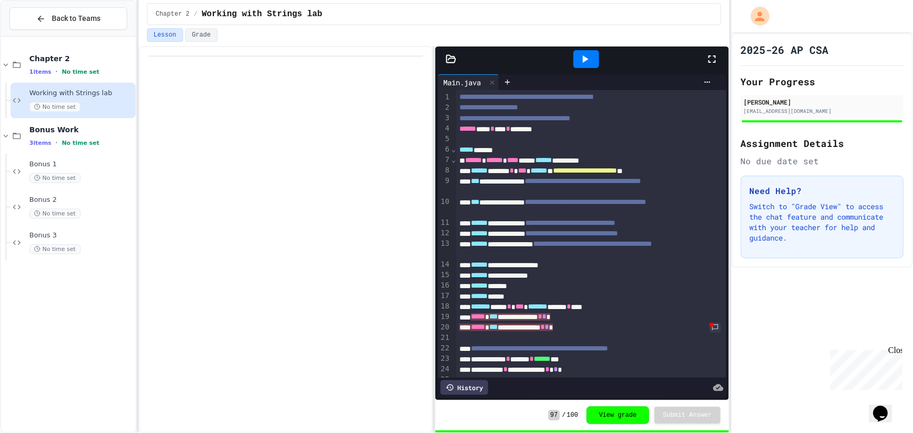
click at [710, 57] on icon at bounding box center [712, 59] width 13 height 13
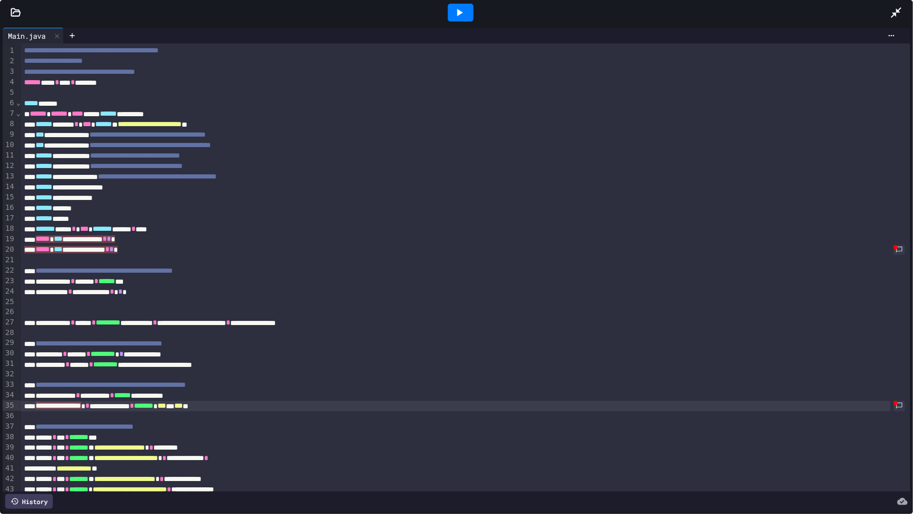
click at [879, 21] on div at bounding box center [460, 12] width 858 height 28
click at [870, 17] on div at bounding box center [460, 12] width 858 height 28
click at [863, 14] on div at bounding box center [460, 12] width 858 height 28
click at [874, 10] on div at bounding box center [460, 12] width 858 height 28
click at [891, 10] on div at bounding box center [471, 12] width 881 height 28
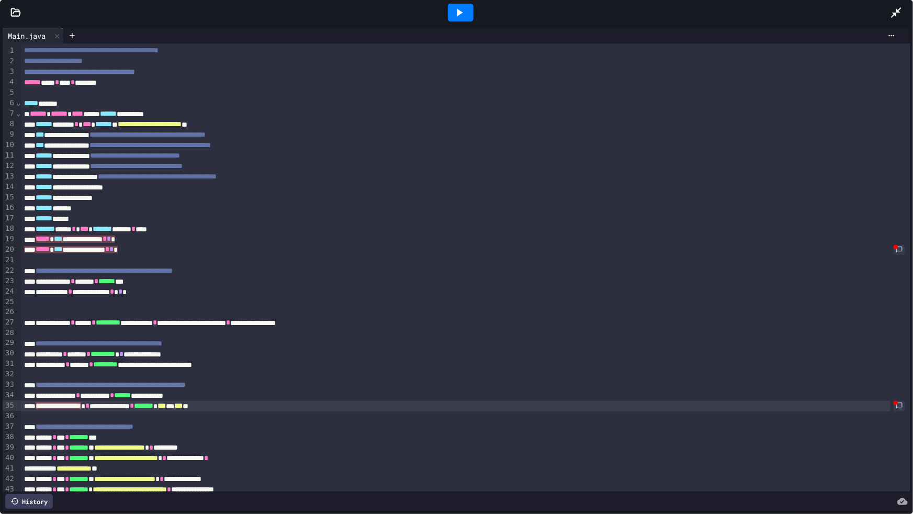
click at [893, 11] on icon at bounding box center [896, 12] width 13 height 13
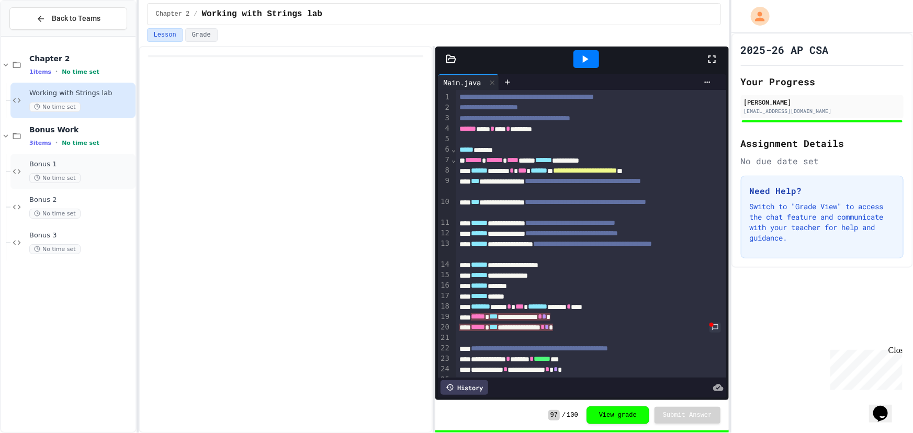
click at [82, 162] on span "Bonus 1" at bounding box center [81, 164] width 104 height 9
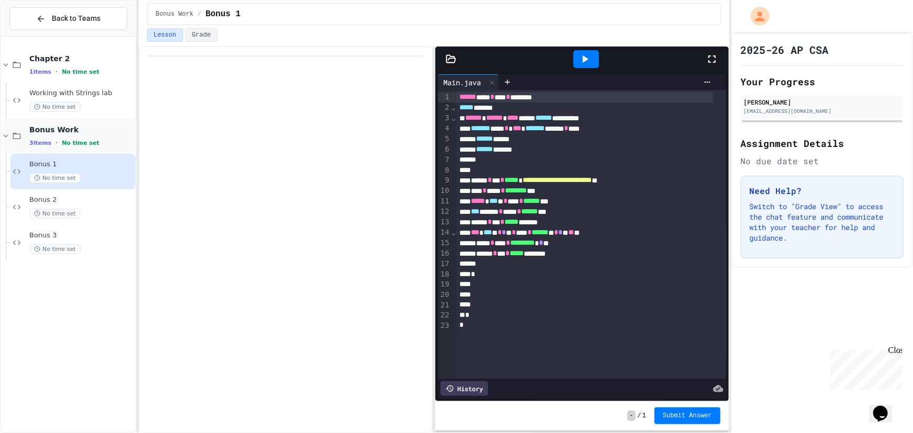
click at [52, 128] on span "Bonus Work" at bounding box center [81, 129] width 104 height 9
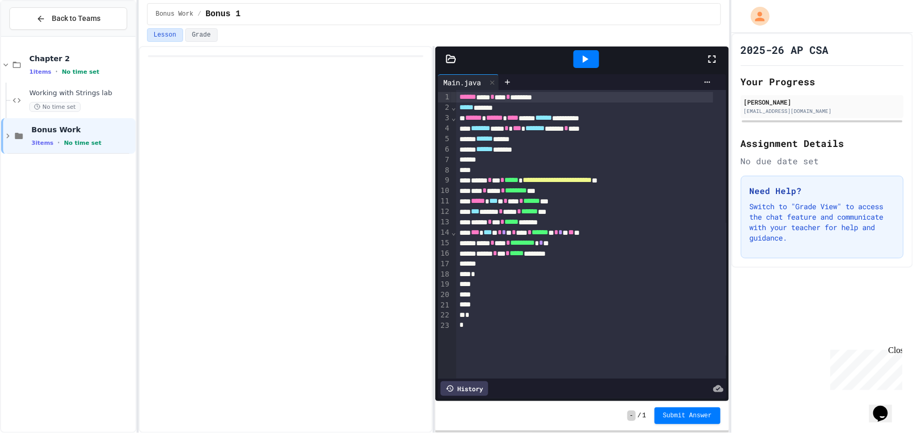
click at [52, 128] on span "Bonus Work" at bounding box center [82, 129] width 102 height 9
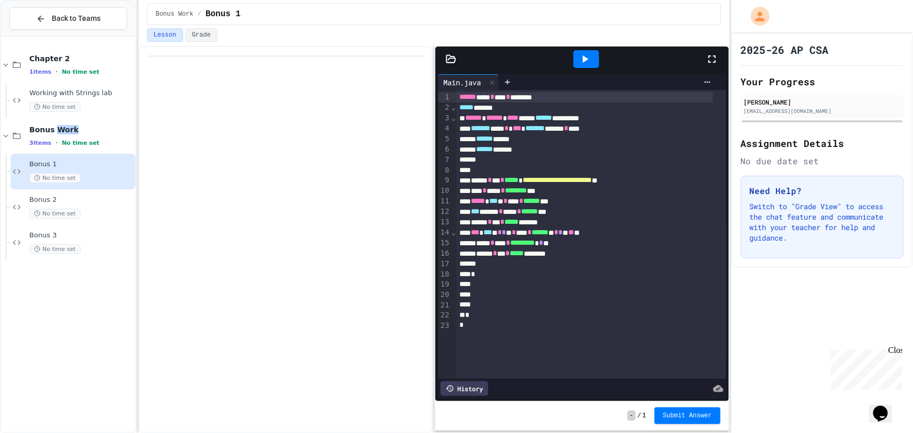
click at [52, 128] on span "Bonus Work" at bounding box center [81, 129] width 104 height 9
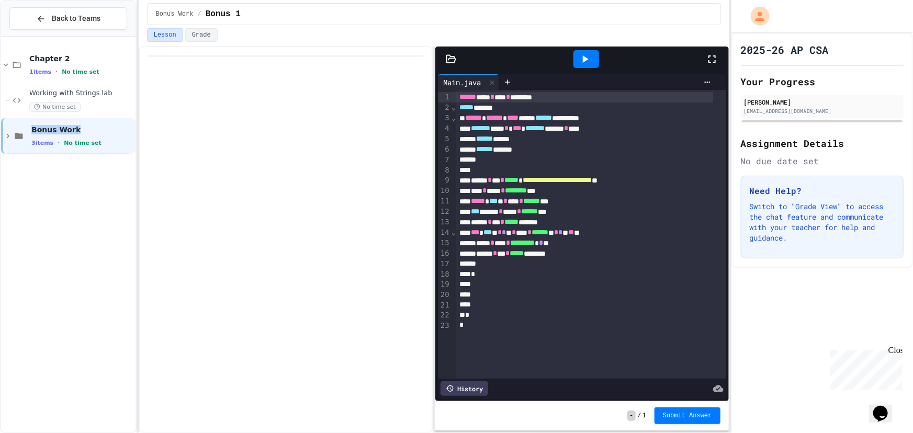
click at [52, 128] on span "Bonus Work" at bounding box center [82, 129] width 102 height 9
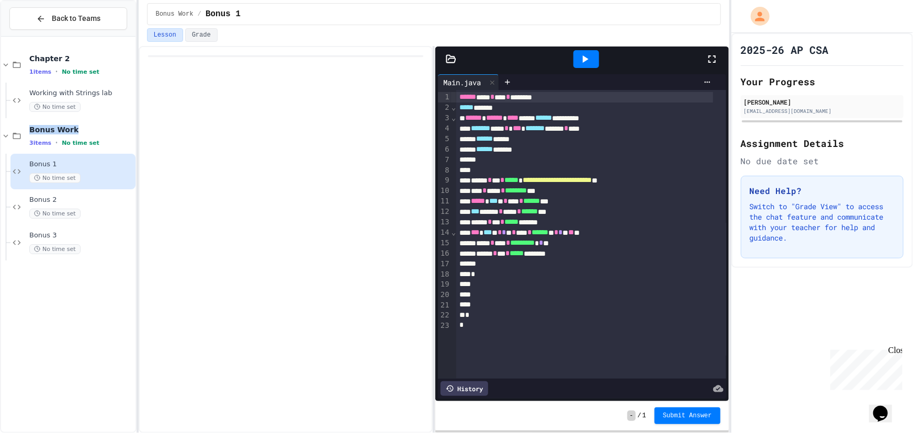
click at [52, 128] on span "Bonus Work" at bounding box center [81, 129] width 104 height 9
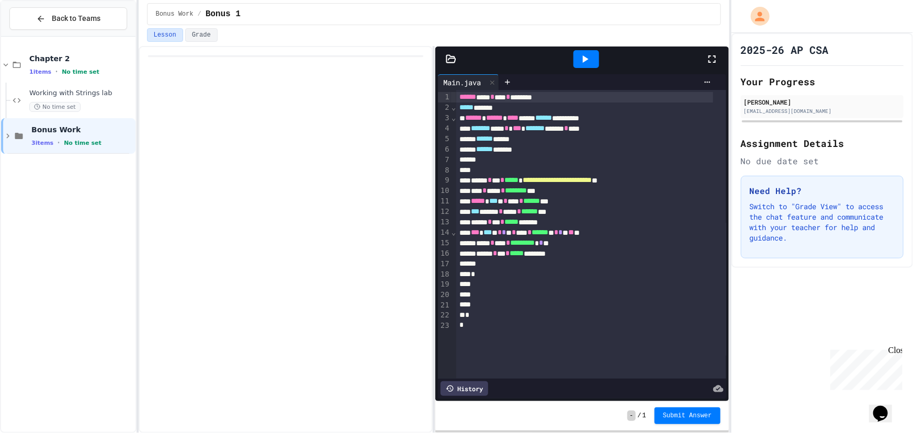
click at [52, 128] on span "Bonus Work" at bounding box center [82, 129] width 102 height 9
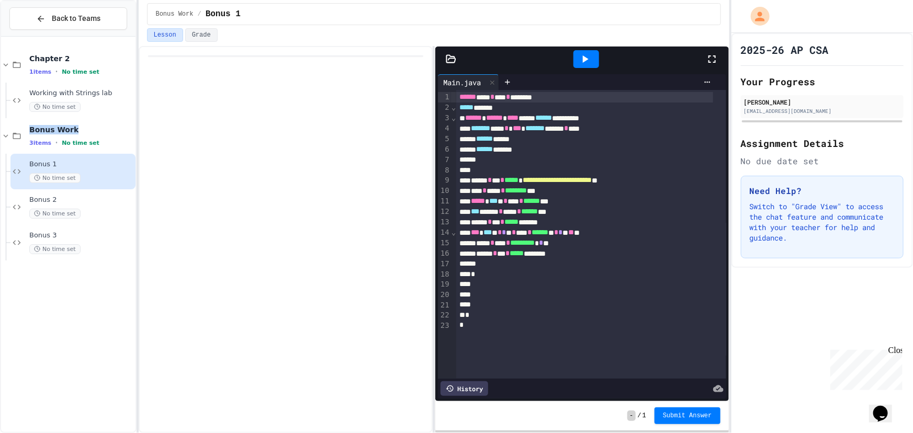
click at [52, 128] on span "Bonus Work" at bounding box center [81, 129] width 104 height 9
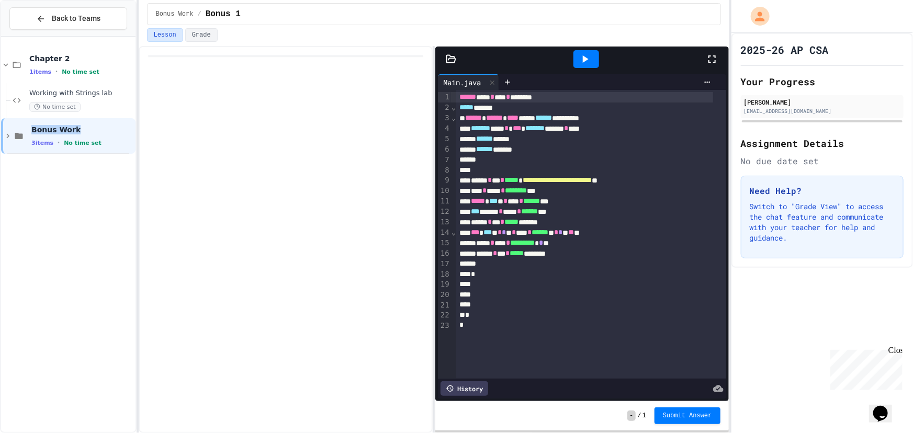
click at [52, 128] on span "Bonus Work" at bounding box center [82, 129] width 102 height 9
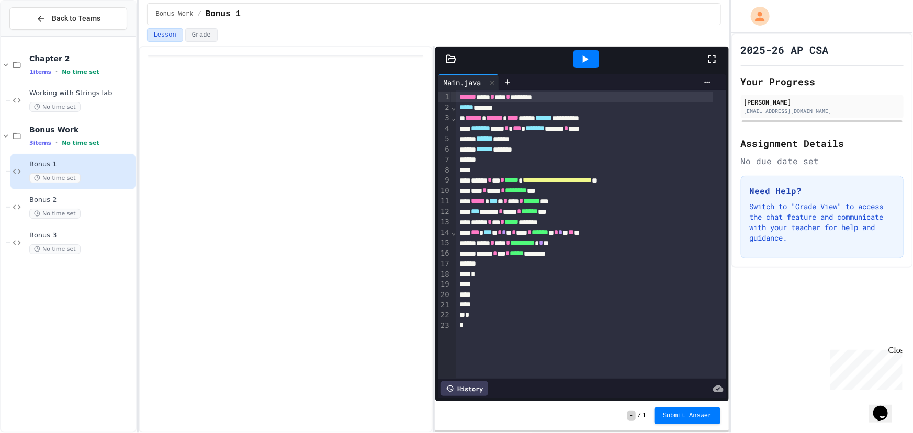
click at [52, 128] on span "Bonus Work" at bounding box center [81, 129] width 104 height 9
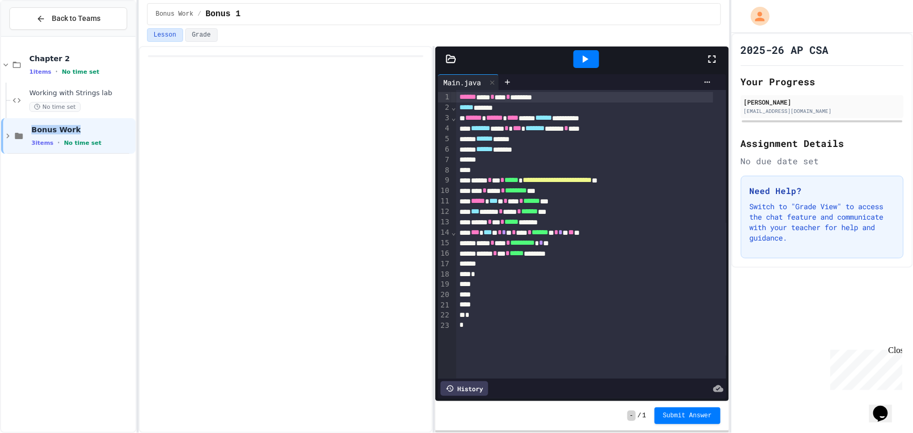
click at [52, 128] on span "Bonus Work" at bounding box center [82, 129] width 102 height 9
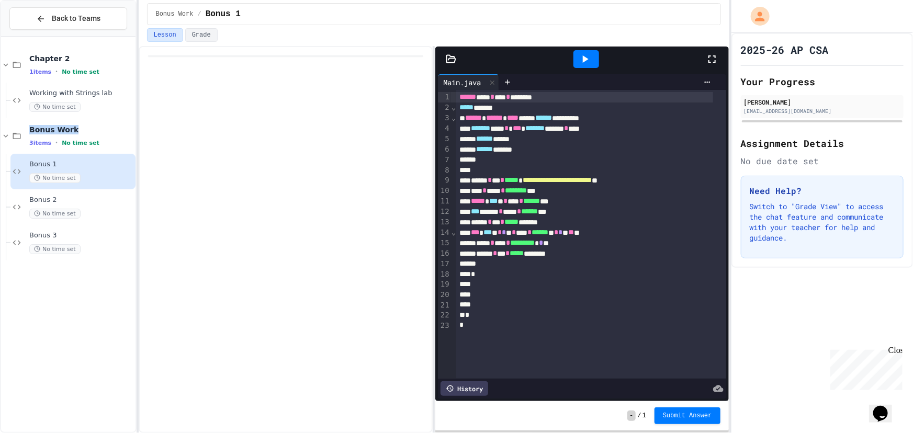
click at [52, 128] on span "Bonus Work" at bounding box center [81, 129] width 104 height 9
click at [103, 164] on div "Chapter 2 1 items • No time set Working with Strings lab No time set Bonus Work…" at bounding box center [68, 154] width 134 height 226
drag, startPoint x: 94, startPoint y: 173, endPoint x: 201, endPoint y: 225, distance: 119.8
click at [178, 203] on div "**********" at bounding box center [456, 216] width 913 height 433
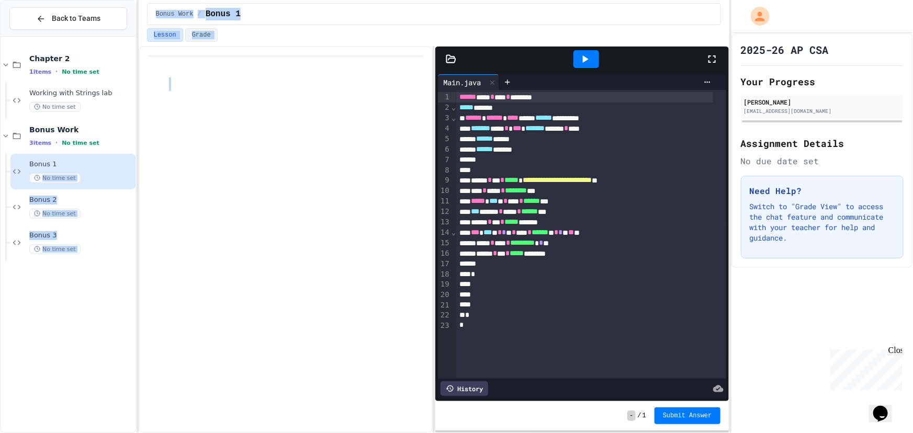
click at [253, 237] on div at bounding box center [286, 239] width 294 height 387
drag, startPoint x: 668, startPoint y: 53, endPoint x: 331, endPoint y: 61, distance: 337.5
click at [331, 61] on div "**********" at bounding box center [434, 239] width 591 height 387
click at [74, 92] on span "Working with Strings lab" at bounding box center [81, 93] width 104 height 9
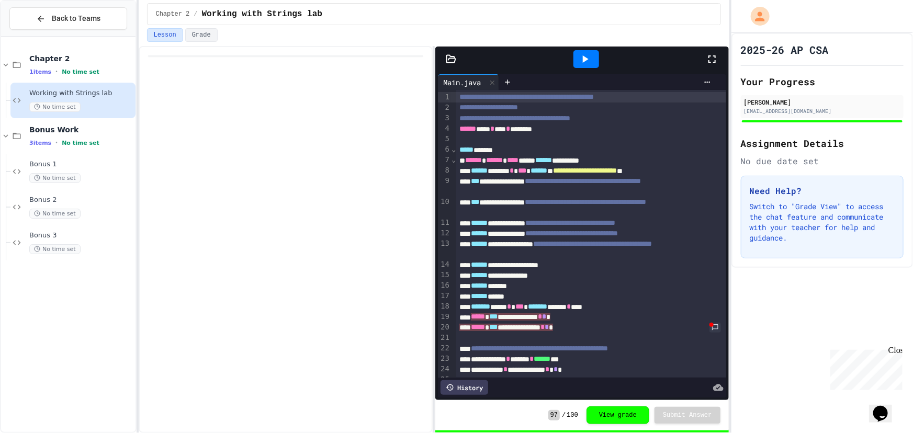
click at [610, 424] on div "97 / 100 View grade Submit Answer" at bounding box center [581, 415] width 293 height 30
click at [616, 414] on button "View grade" at bounding box center [617, 415] width 63 height 18
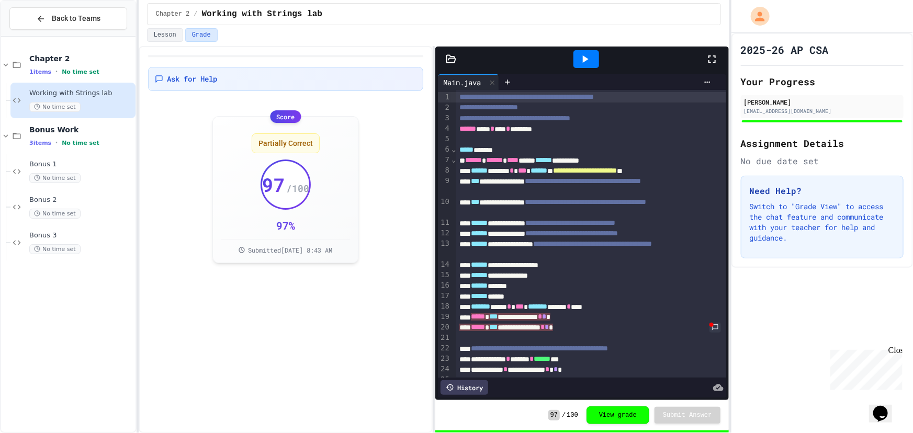
drag, startPoint x: 698, startPoint y: 55, endPoint x: 612, endPoint y: 66, distance: 86.5
click at [612, 66] on div at bounding box center [586, 59] width 239 height 28
click at [243, 267] on div "Score Partially Correct 97 / 100 97 % Submitted [DATE] 8:43 AM" at bounding box center [286, 190] width 276 height 160
click at [633, 414] on button "View grade" at bounding box center [617, 414] width 63 height 18
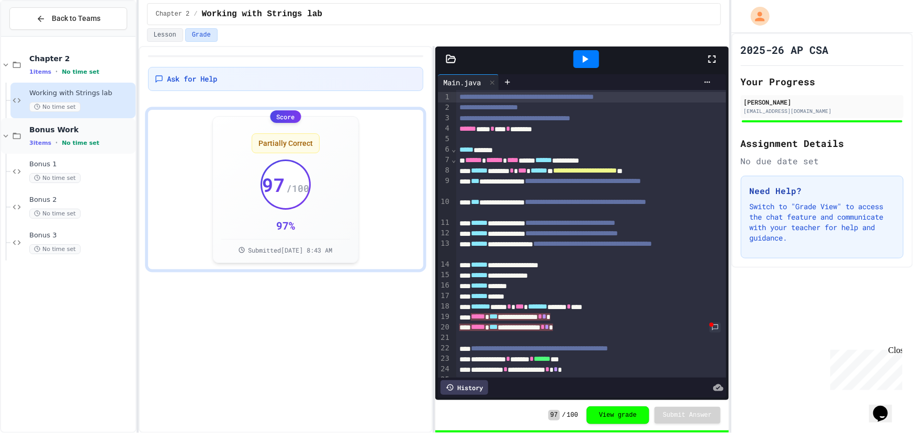
click at [90, 128] on span "Bonus Work" at bounding box center [81, 129] width 104 height 9
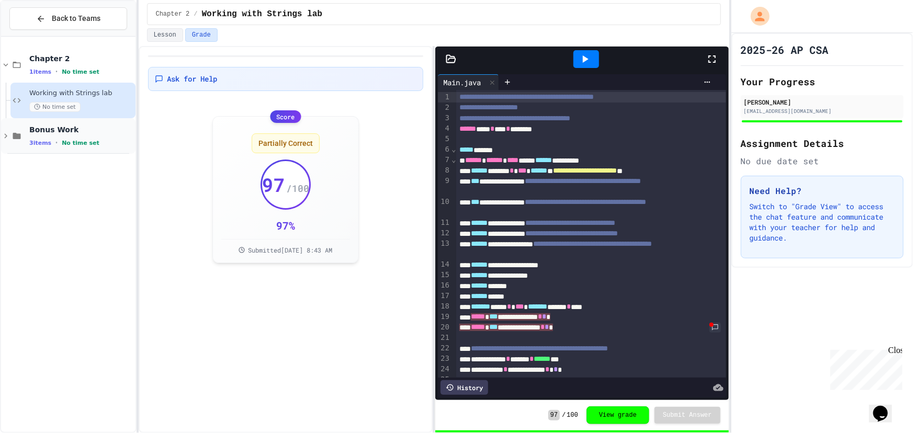
click at [84, 126] on span "Bonus Work" at bounding box center [81, 129] width 104 height 9
click at [88, 160] on span "Bonus 1" at bounding box center [81, 164] width 104 height 9
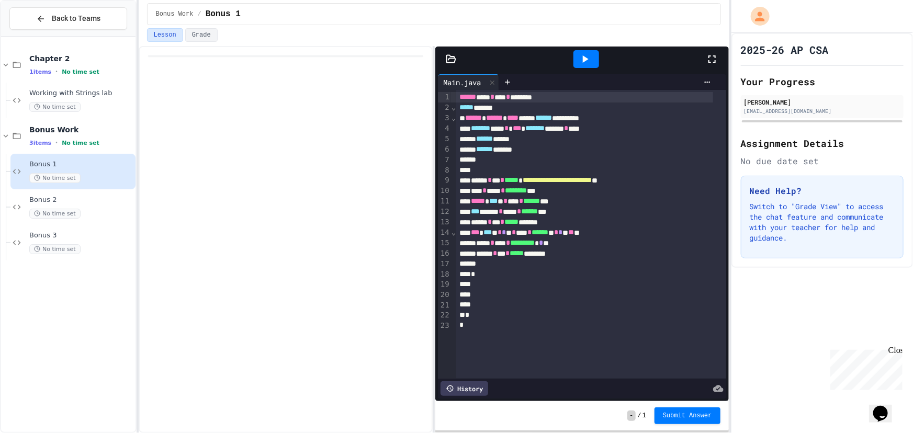
click at [712, 56] on icon at bounding box center [712, 59] width 13 height 13
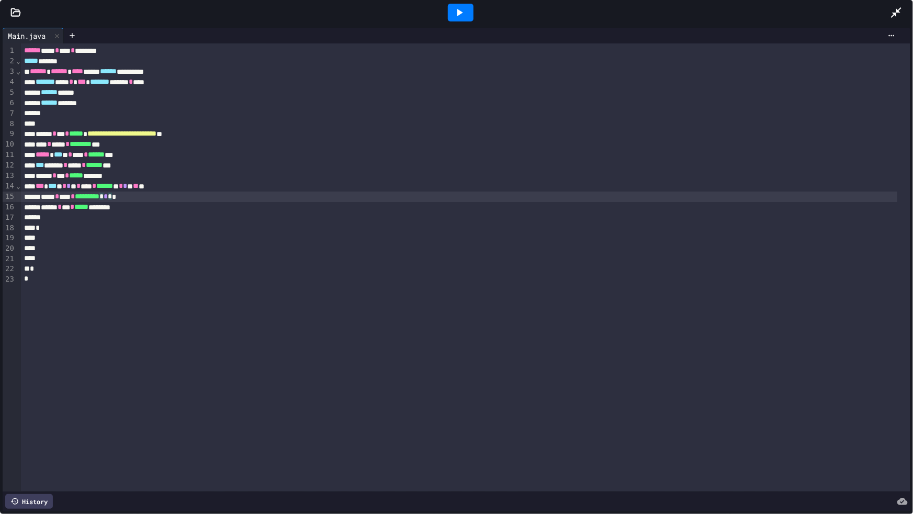
click at [137, 194] on div "***** * **** * ********* * * * *" at bounding box center [459, 196] width 876 height 10
click at [463, 10] on icon at bounding box center [459, 12] width 13 height 13
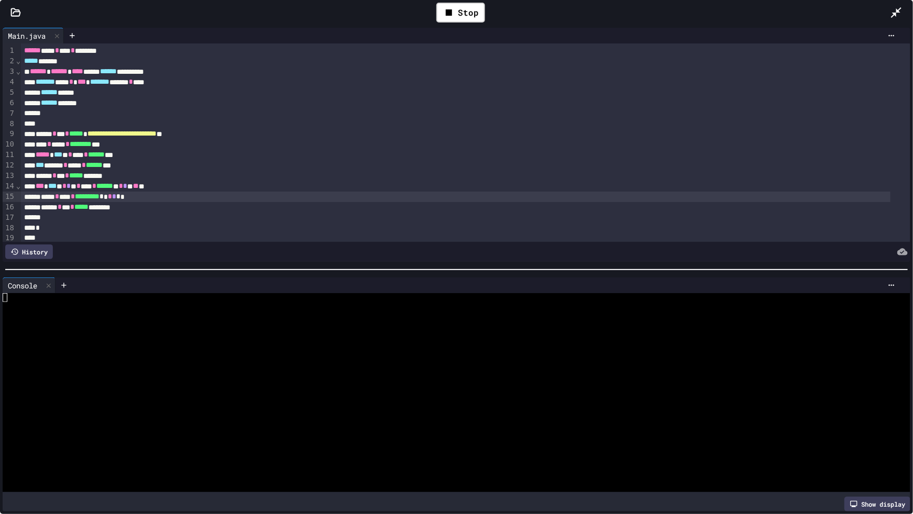
click at [113, 313] on div at bounding box center [448, 315] width 890 height 9
click at [453, 10] on icon at bounding box center [459, 12] width 13 height 13
click at [124, 314] on div at bounding box center [448, 315] width 890 height 9
click at [120, 196] on span "*" at bounding box center [118, 195] width 4 height 7
click at [112, 196] on span "*" at bounding box center [110, 195] width 4 height 7
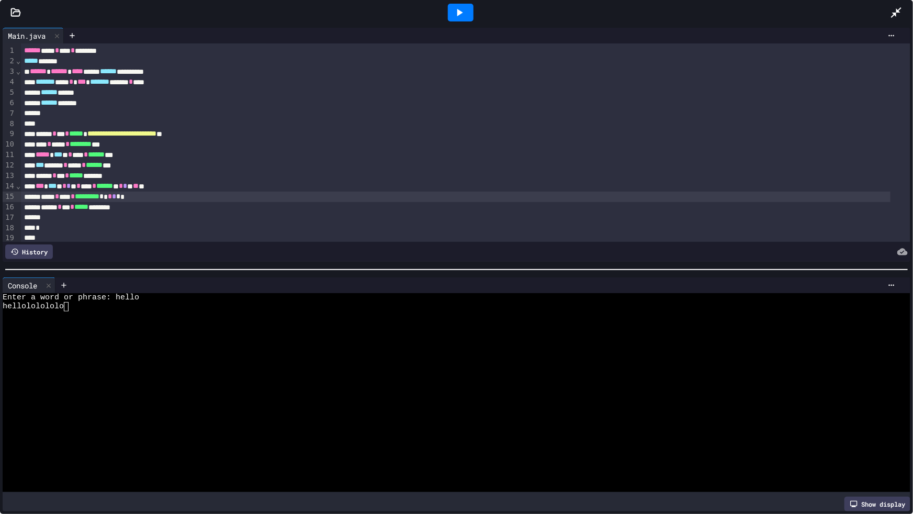
click at [456, 6] on icon at bounding box center [459, 12] width 13 height 13
click at [178, 339] on div at bounding box center [448, 342] width 890 height 9
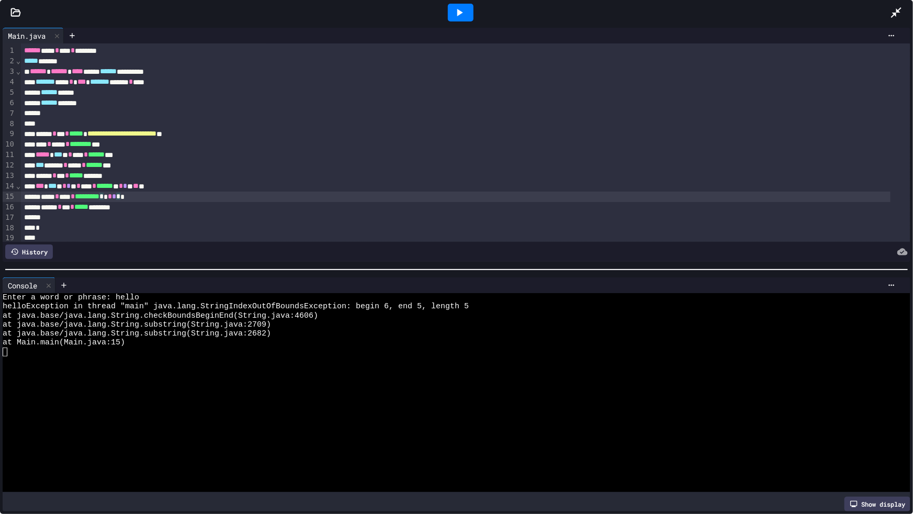
click at [116, 195] on span "*" at bounding box center [114, 195] width 4 height 7
click at [455, 14] on icon at bounding box center [459, 12] width 13 height 13
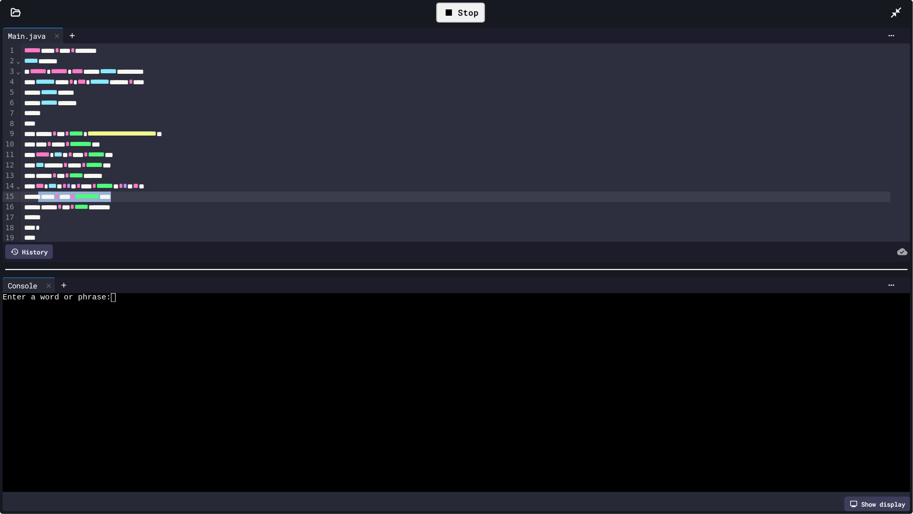
drag, startPoint x: 42, startPoint y: 195, endPoint x: 166, endPoint y: 195, distance: 123.4
click at [166, 195] on div "***** * **** * ********* ****" at bounding box center [455, 196] width 869 height 10
click at [135, 199] on div "***** * **** * ********* ****" at bounding box center [455, 196] width 869 height 10
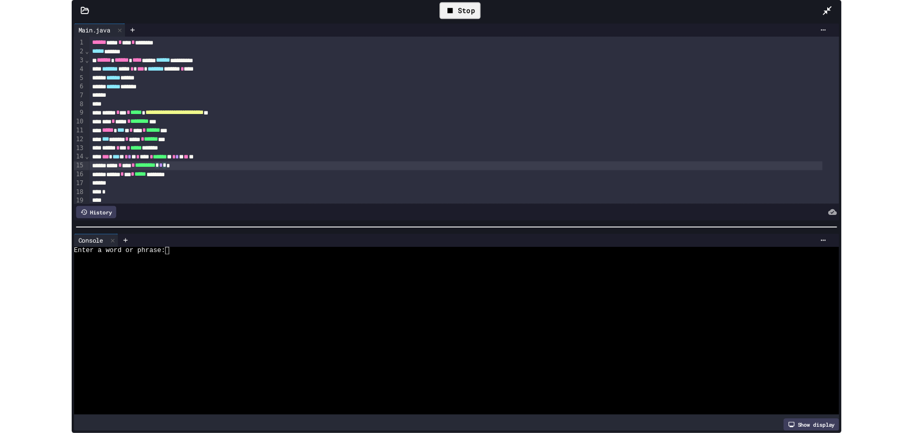
scroll to position [55, 0]
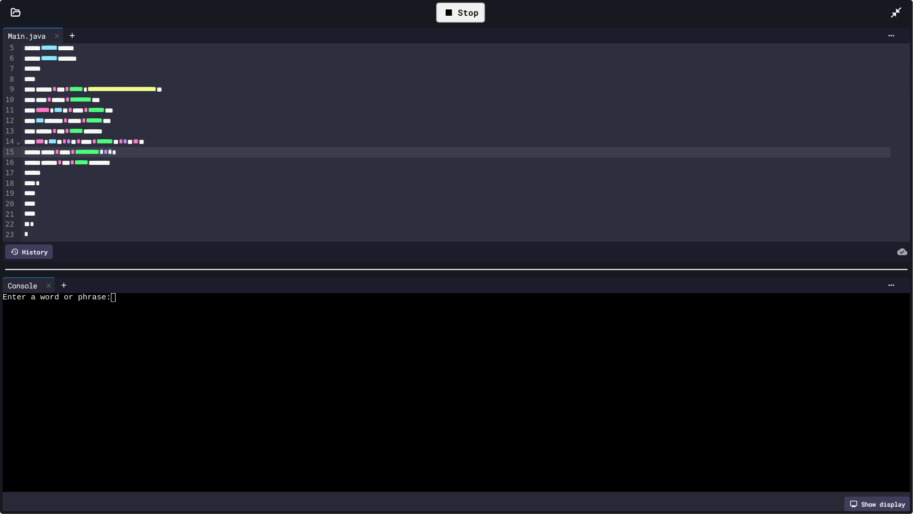
click at [184, 315] on div at bounding box center [448, 315] width 890 height 9
click at [108, 148] on span "*" at bounding box center [106, 151] width 4 height 7
click at [464, 5] on div at bounding box center [461, 13] width 26 height 18
click at [130, 295] on div "Enter a word or phrase:" at bounding box center [448, 297] width 890 height 9
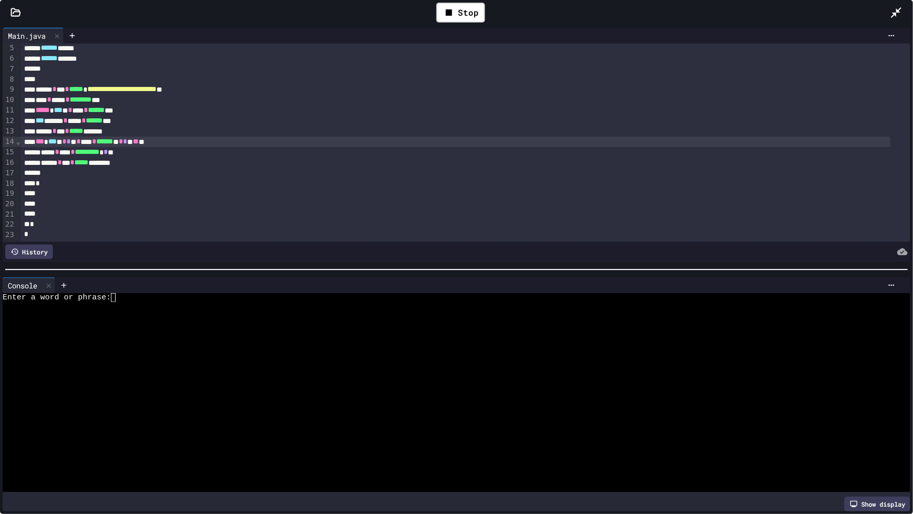
click at [127, 138] on span "*" at bounding box center [125, 141] width 4 height 7
click at [156, 137] on div "*** * *** * * * ** * **** * ****** ** * * ** ** **" at bounding box center [455, 142] width 869 height 10
click at [461, 13] on div "Stop" at bounding box center [460, 13] width 49 height 20
click at [134, 281] on div at bounding box center [485, 285] width 827 height 8
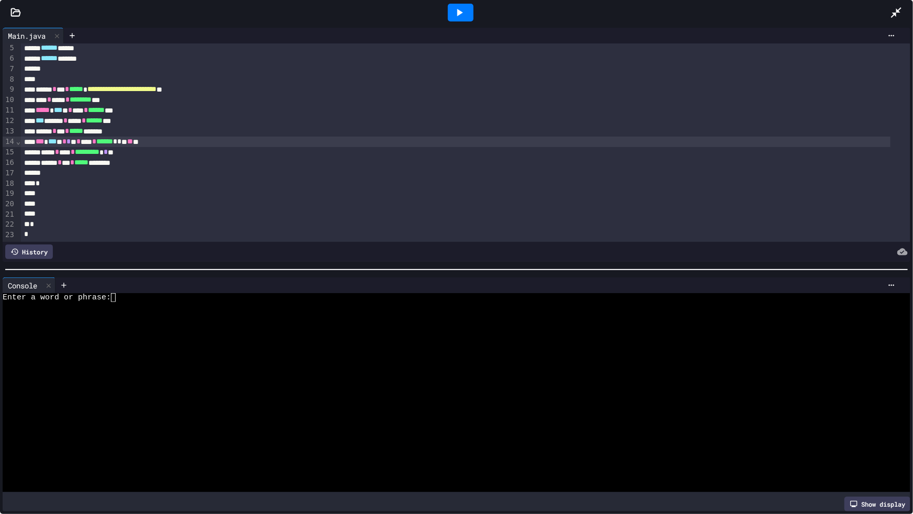
click at [133, 286] on div at bounding box center [477, 285] width 844 height 16
click at [133, 287] on div at bounding box center [477, 285] width 844 height 16
click at [130, 293] on div "Enter a word or phrase:" at bounding box center [448, 297] width 890 height 9
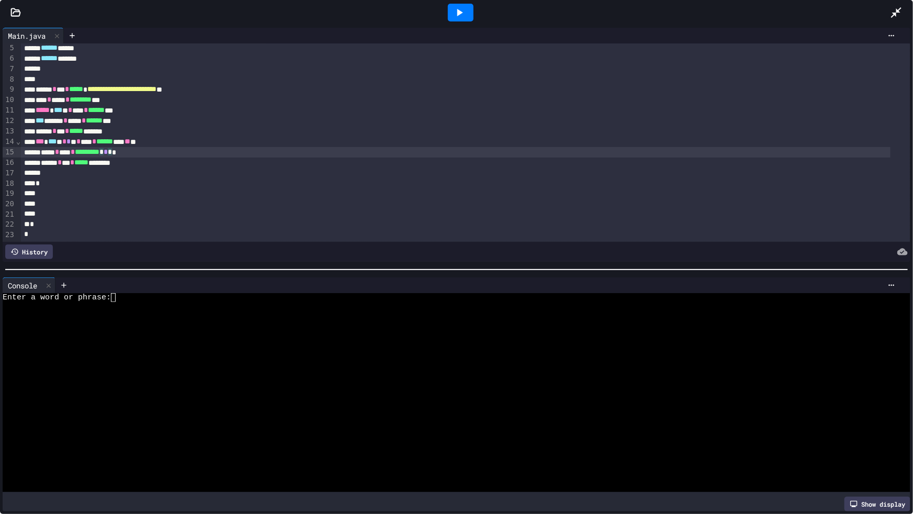
click at [108, 148] on span "*" at bounding box center [106, 151] width 4 height 7
click at [450, 10] on div at bounding box center [461, 13] width 26 height 18
click at [125, 311] on div at bounding box center [448, 315] width 890 height 9
click at [112, 148] on span "*" at bounding box center [110, 151] width 4 height 7
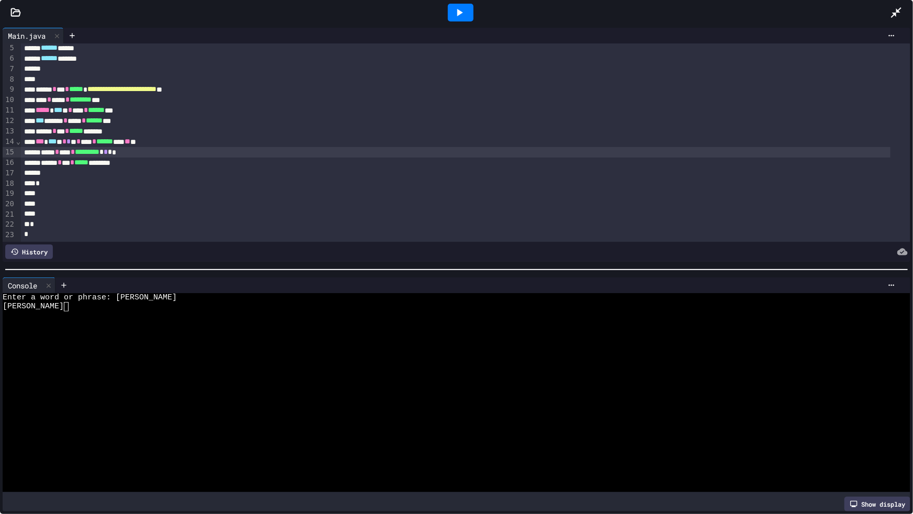
drag, startPoint x: 454, startPoint y: 11, endPoint x: 476, endPoint y: 13, distance: 22.0
click at [455, 11] on icon at bounding box center [459, 12] width 13 height 13
click at [895, 14] on icon at bounding box center [896, 12] width 10 height 10
